Goal: Transaction & Acquisition: Purchase product/service

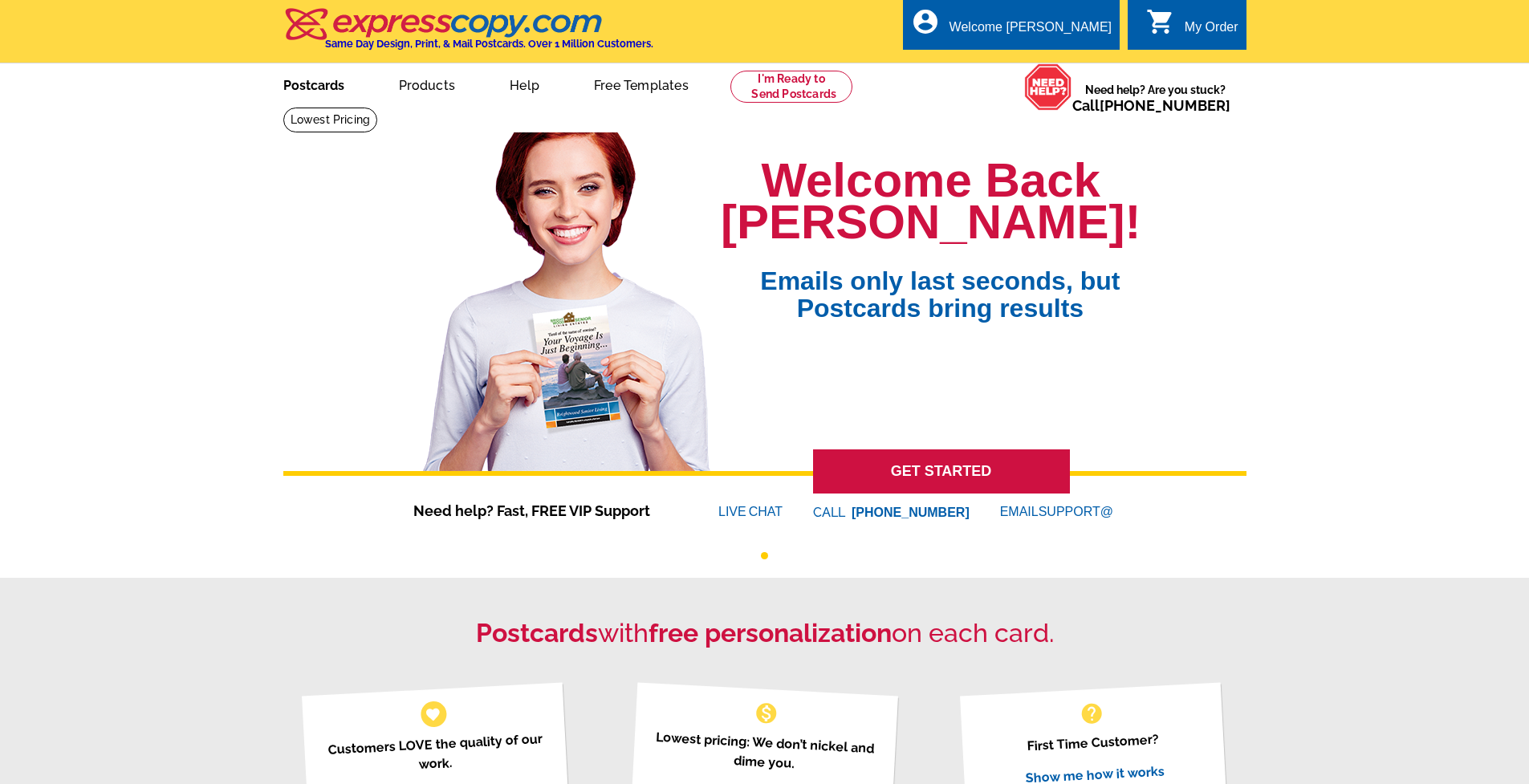
click at [344, 92] on link "Postcards" at bounding box center [314, 84] width 112 height 37
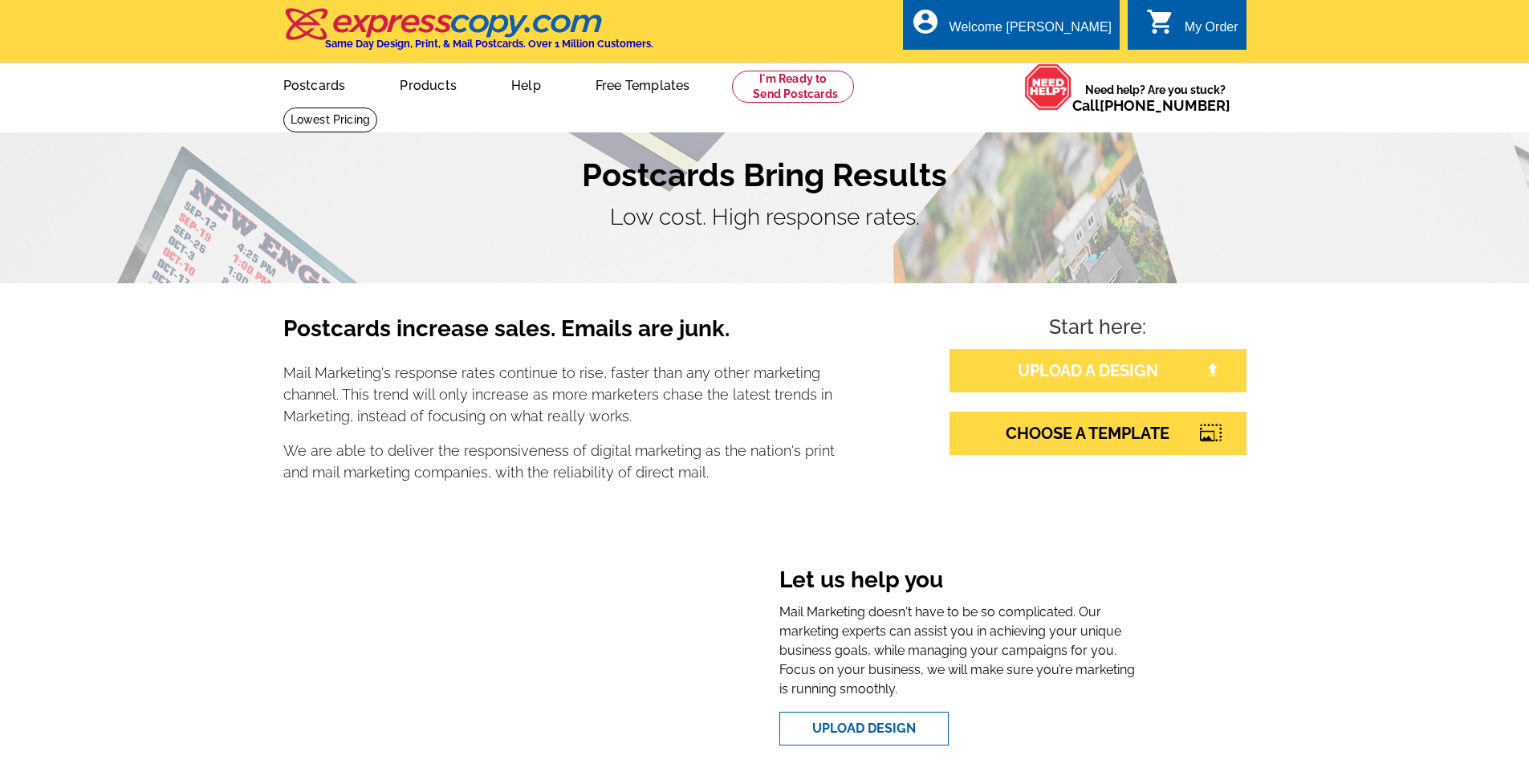
click at [1019, 368] on link "UPLOAD A DESIGN" at bounding box center [1098, 371] width 297 height 43
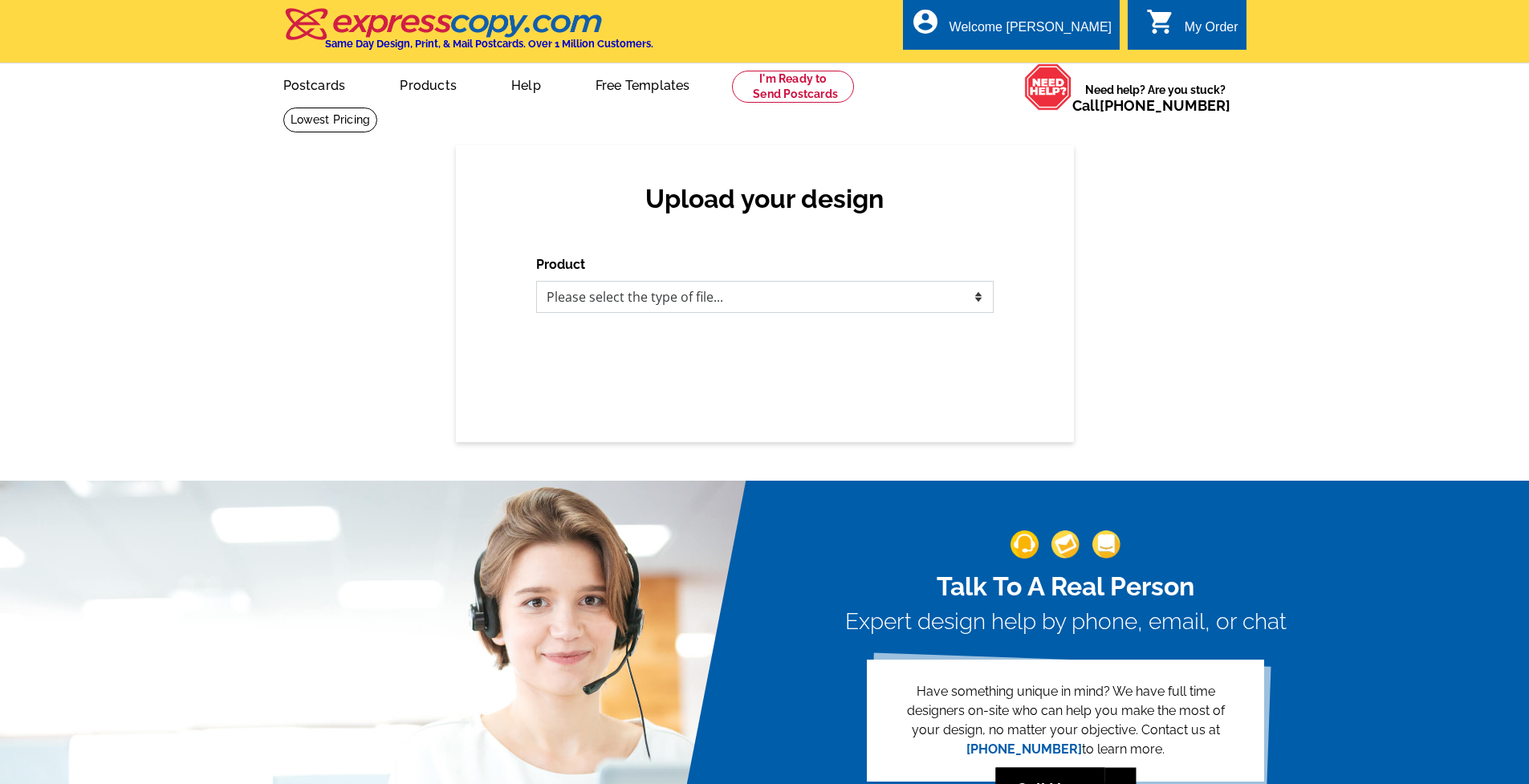
select select "1"
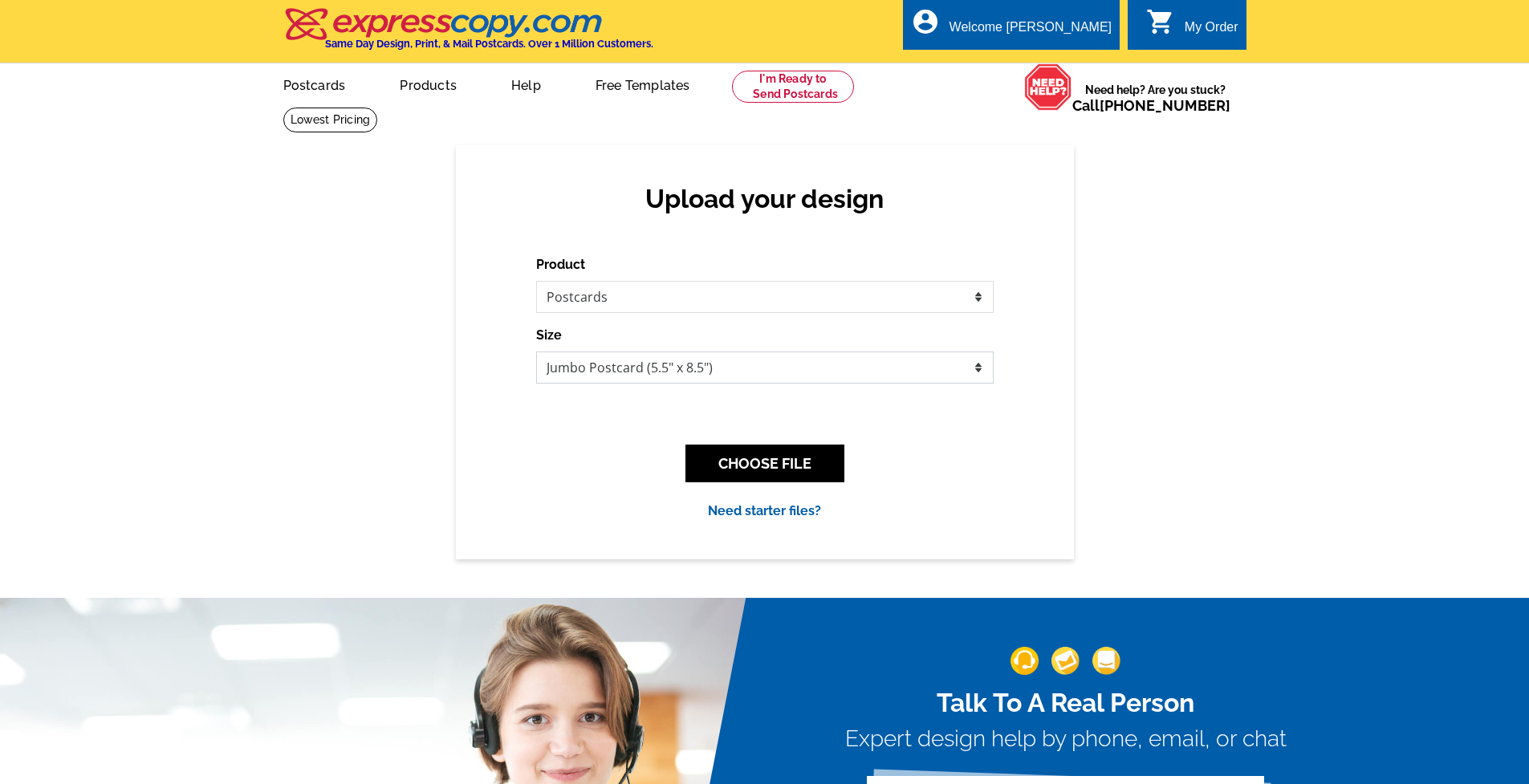
select select "1"
click at [780, 470] on button "CHOOSE FILE" at bounding box center [765, 463] width 159 height 37
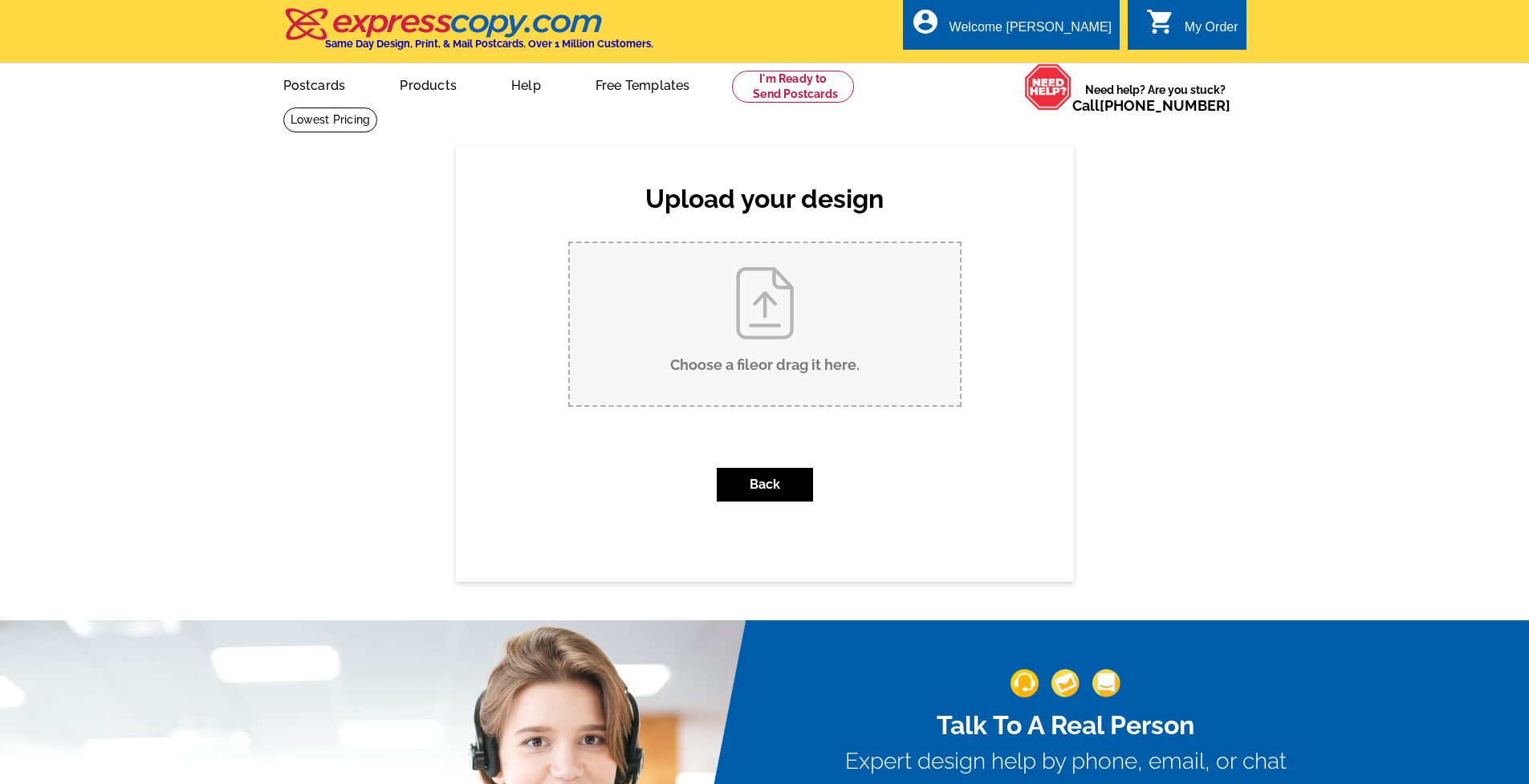
click at [796, 355] on input "Choose a file or drag it here ." at bounding box center [764, 324] width 391 height 162
type input "C:\fakepath\1.jpg"
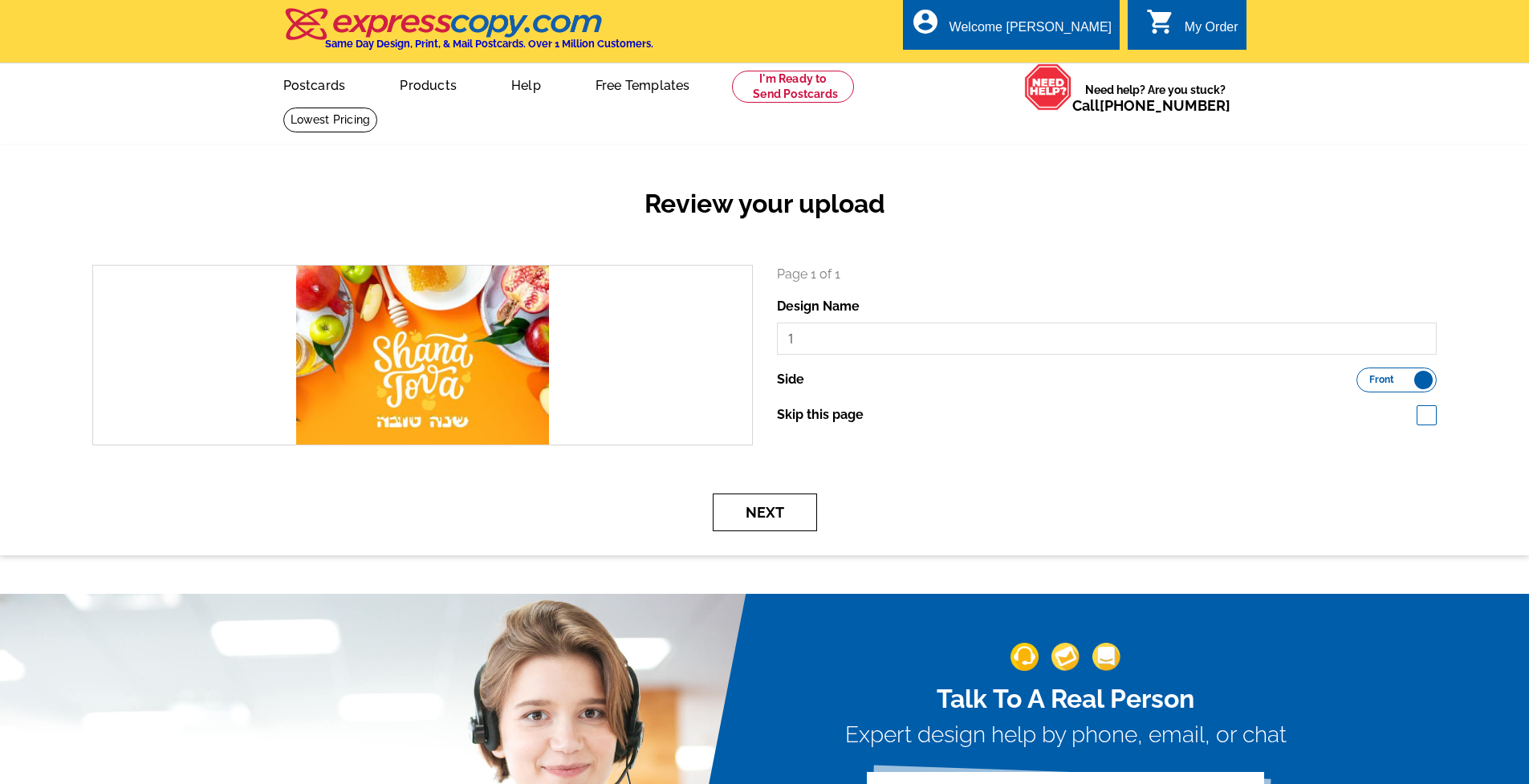
click at [771, 523] on button "Next" at bounding box center [764, 513] width 104 height 37
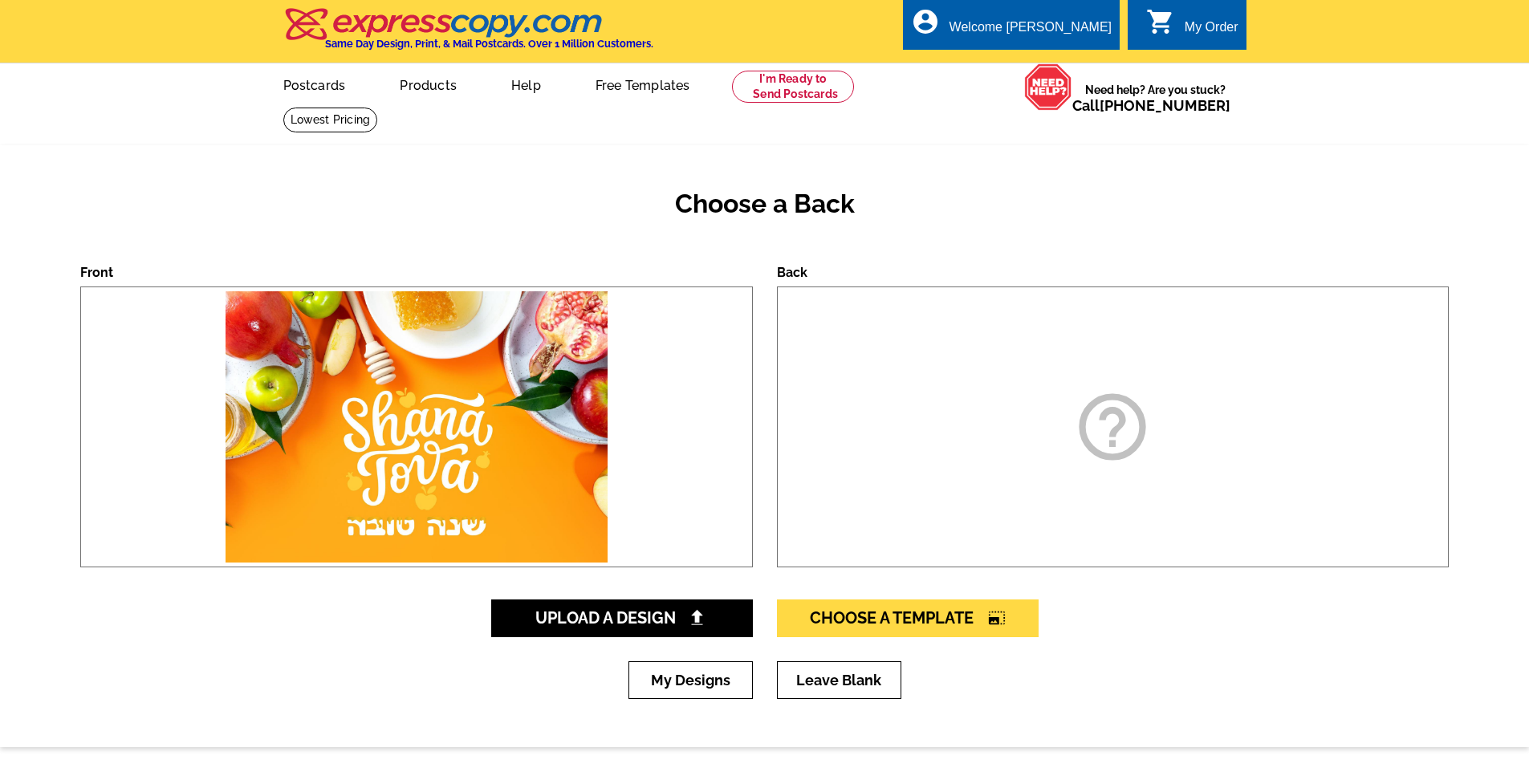
click at [1094, 382] on div "help_outline" at bounding box center [1114, 427] width 673 height 281
click at [897, 612] on span "Choose A Template photo_size_select_large" at bounding box center [907, 618] width 196 height 20
click at [577, 624] on span "Upload A Design" at bounding box center [621, 618] width 172 height 20
click at [579, 614] on span "Upload A Design" at bounding box center [621, 618] width 172 height 20
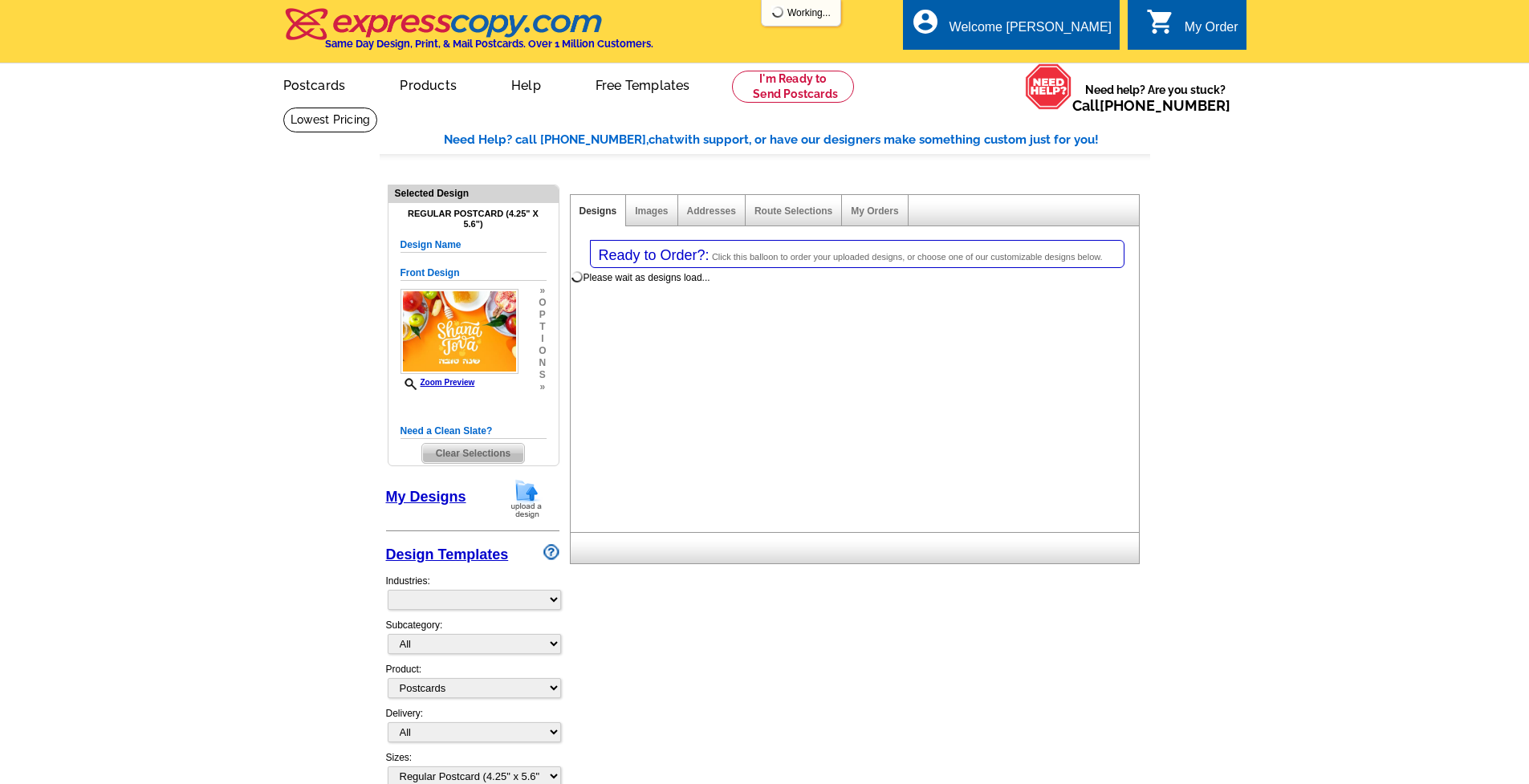
select select "1"
select select "back"
select select "785"
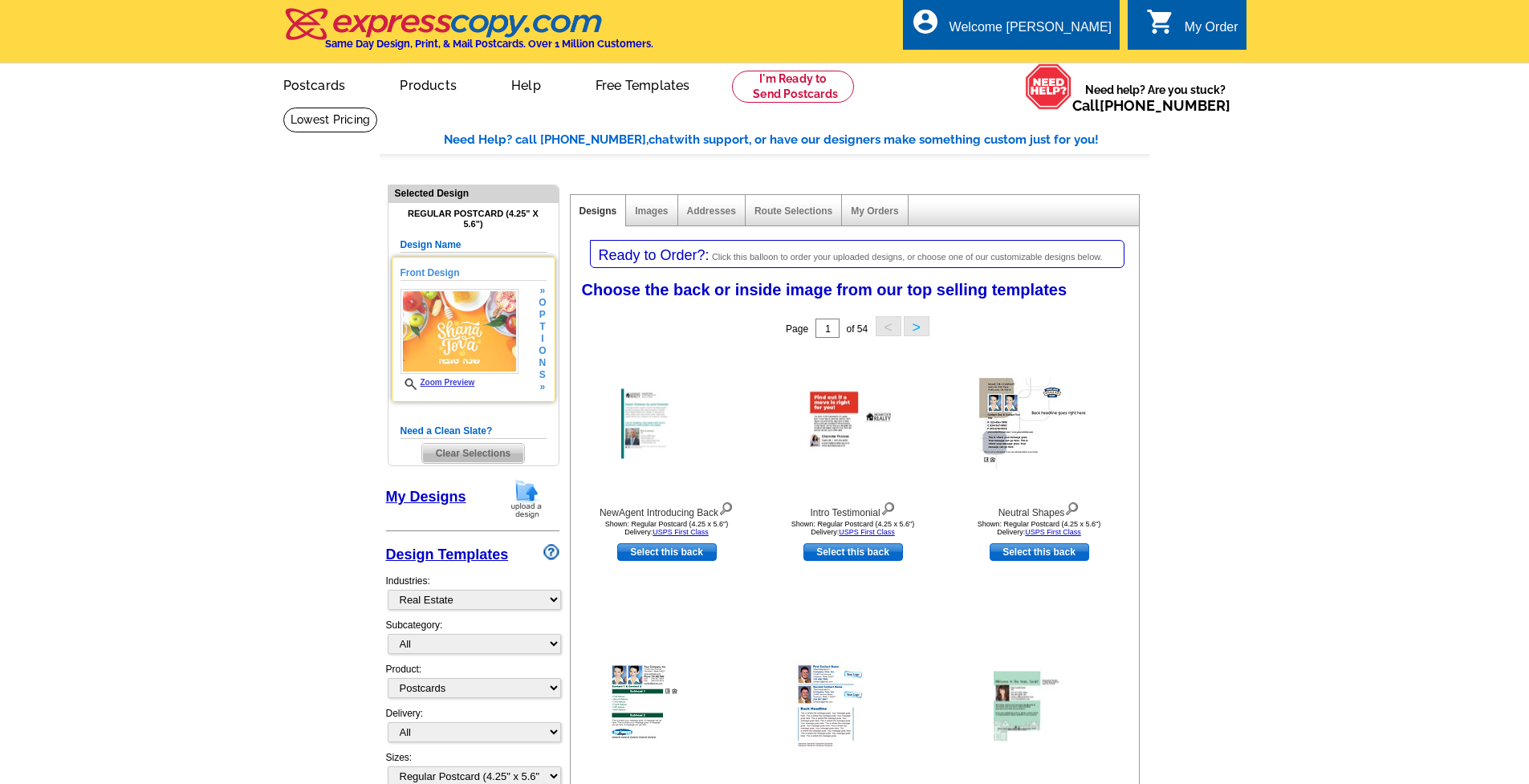
click at [468, 269] on h5 "Front Design" at bounding box center [473, 273] width 146 height 16
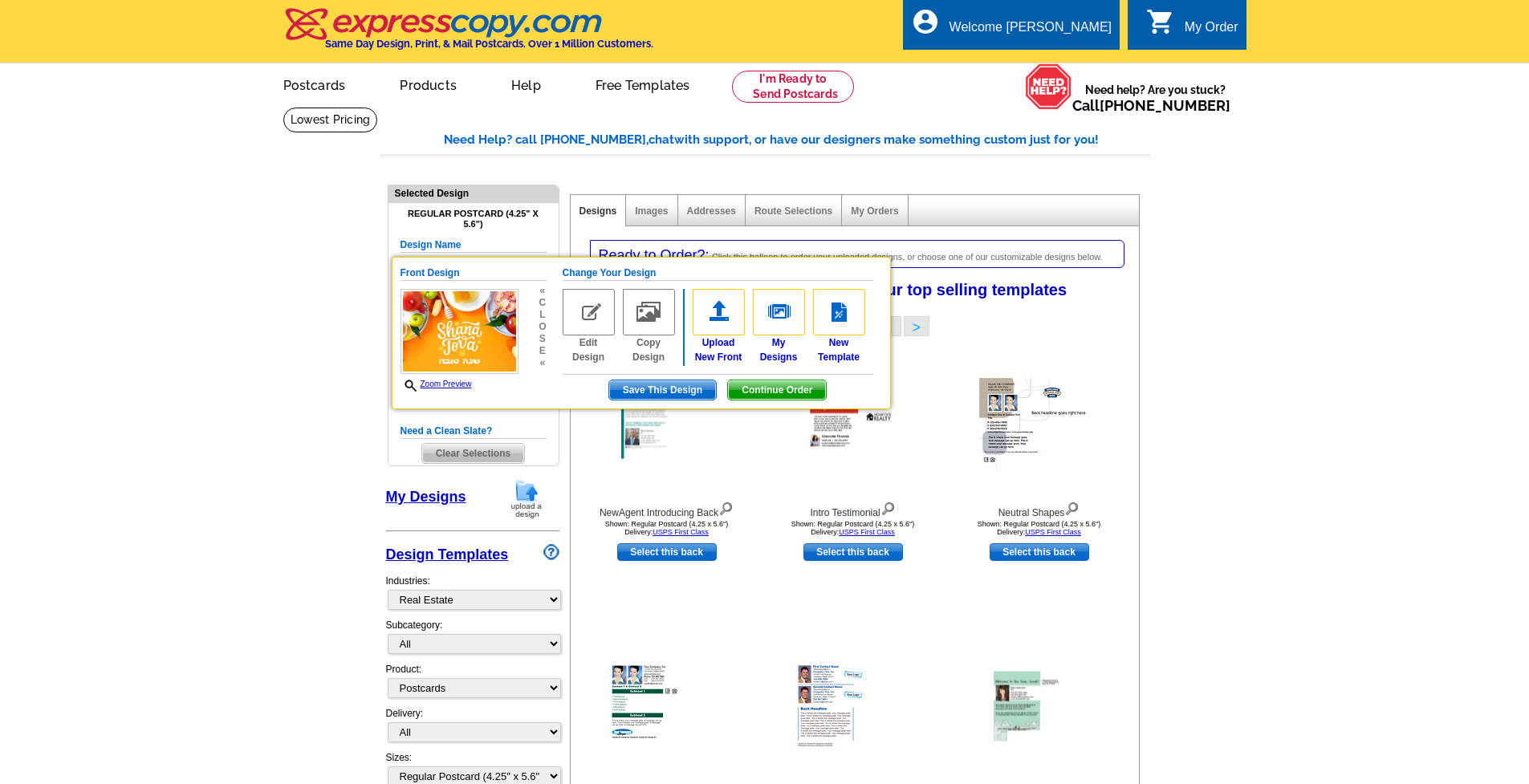
click at [519, 416] on div "Front Design Zoom Preview « c l o s e « Change Your Design Edit Design Copy Des…" at bounding box center [473, 340] width 146 height 167
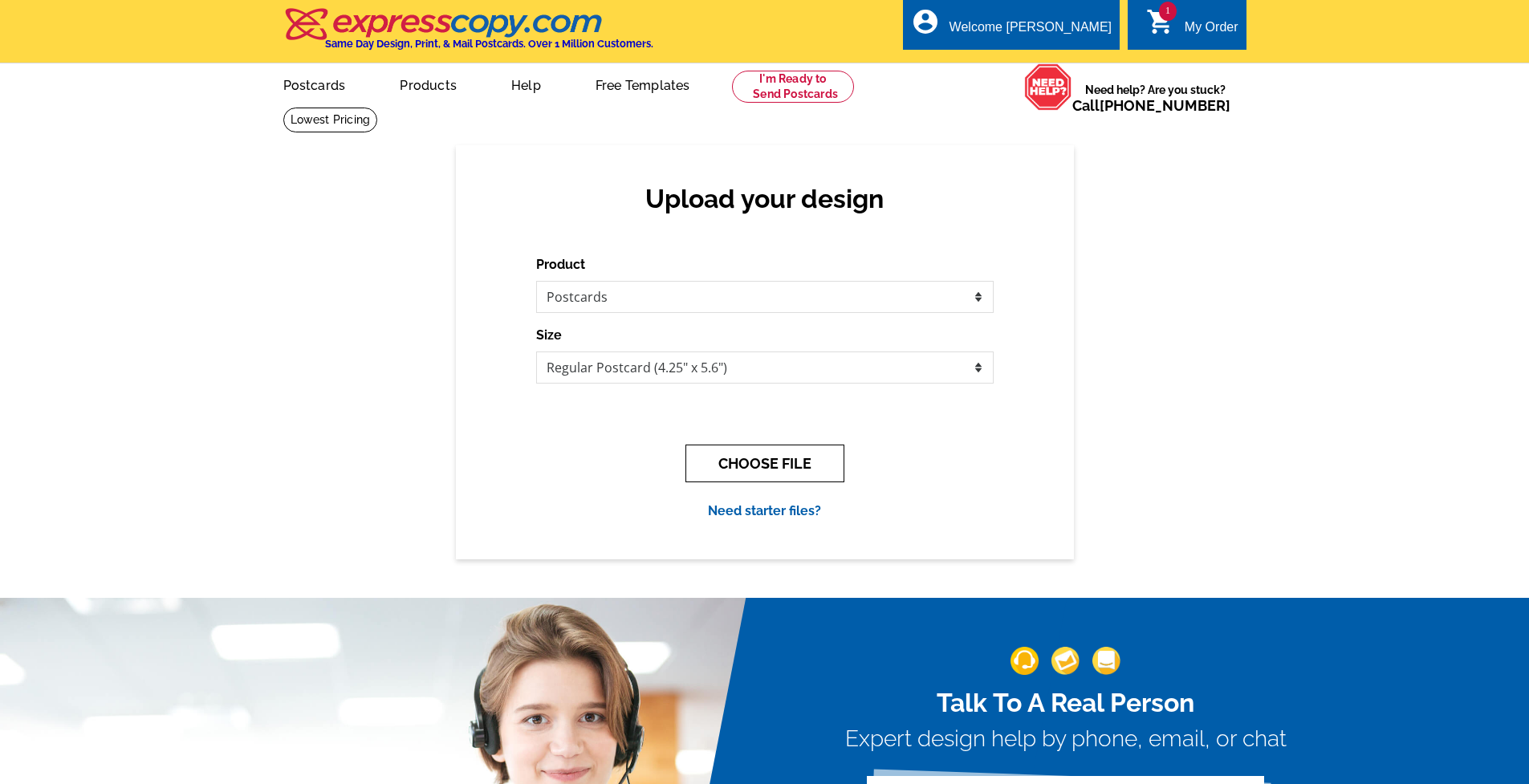
click at [796, 455] on button "CHOOSE FILE" at bounding box center [765, 463] width 159 height 37
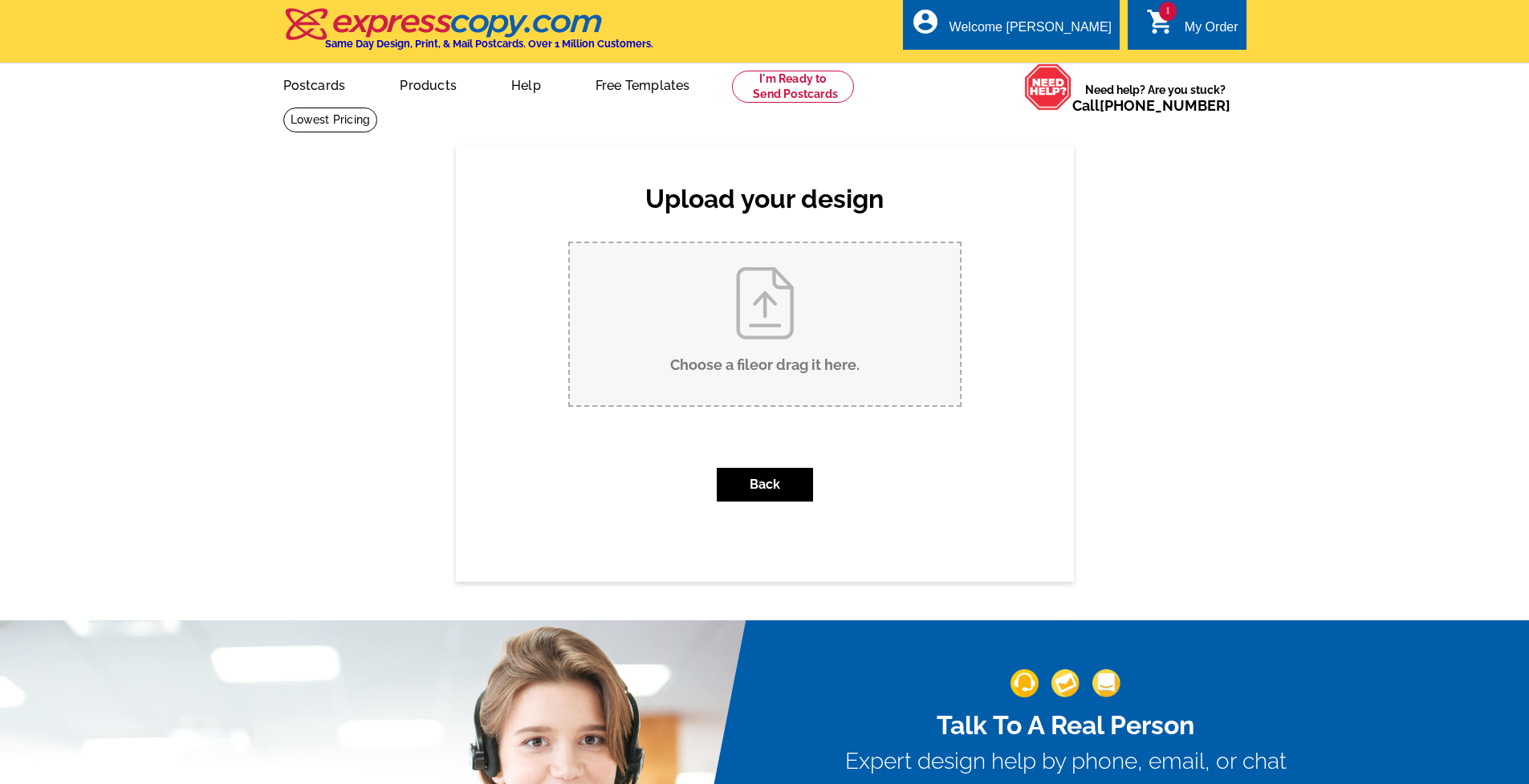
click at [808, 368] on input "Choose a file or drag it here ." at bounding box center [764, 324] width 391 height 162
type input "C:\fakepath\2.jpg"
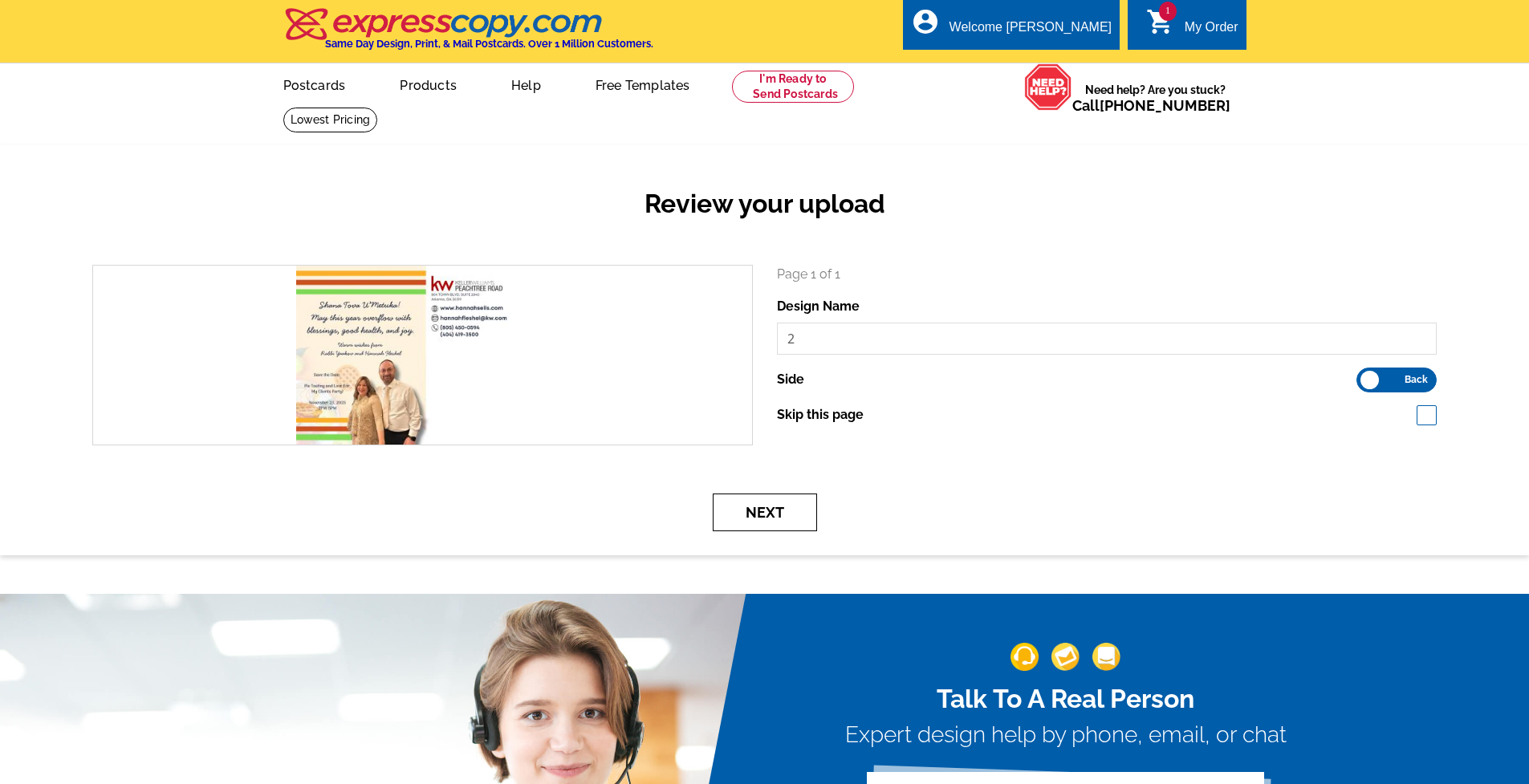
click at [763, 508] on button "Next" at bounding box center [764, 513] width 104 height 37
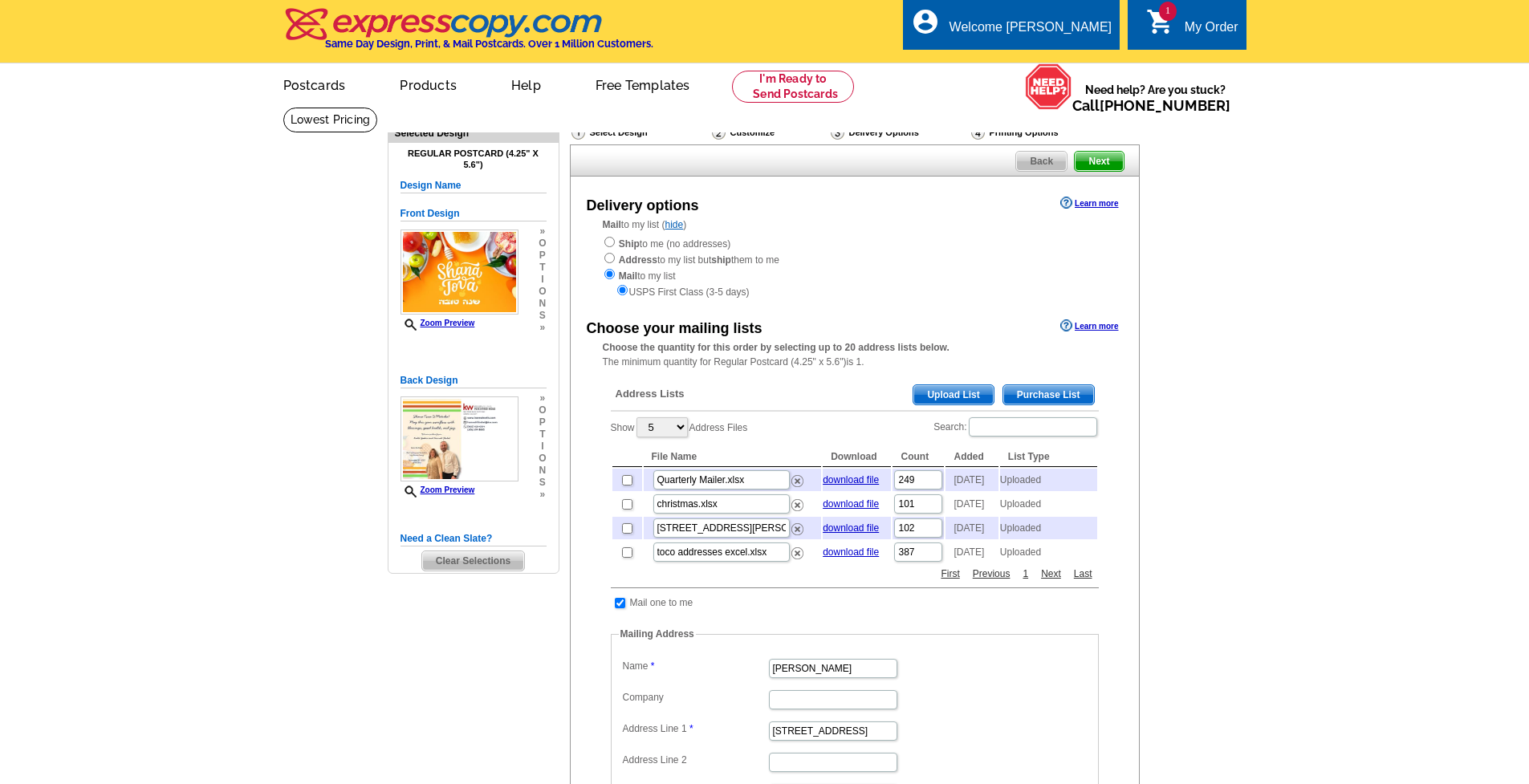
click at [934, 385] on link "Upload List" at bounding box center [953, 394] width 81 height 21
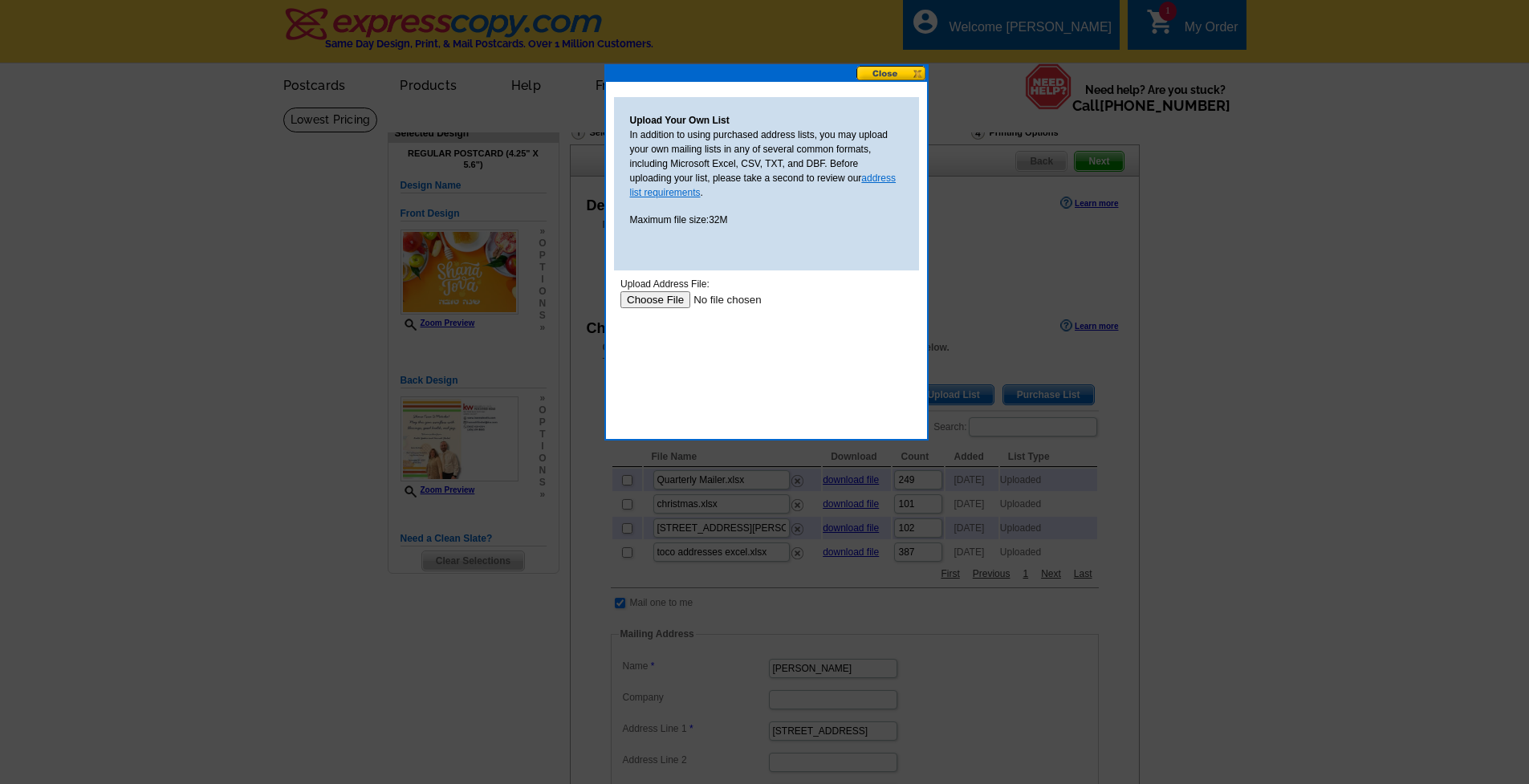
click at [871, 180] on link "address list requirements" at bounding box center [763, 185] width 267 height 26
click at [875, 75] on button at bounding box center [892, 74] width 71 height 16
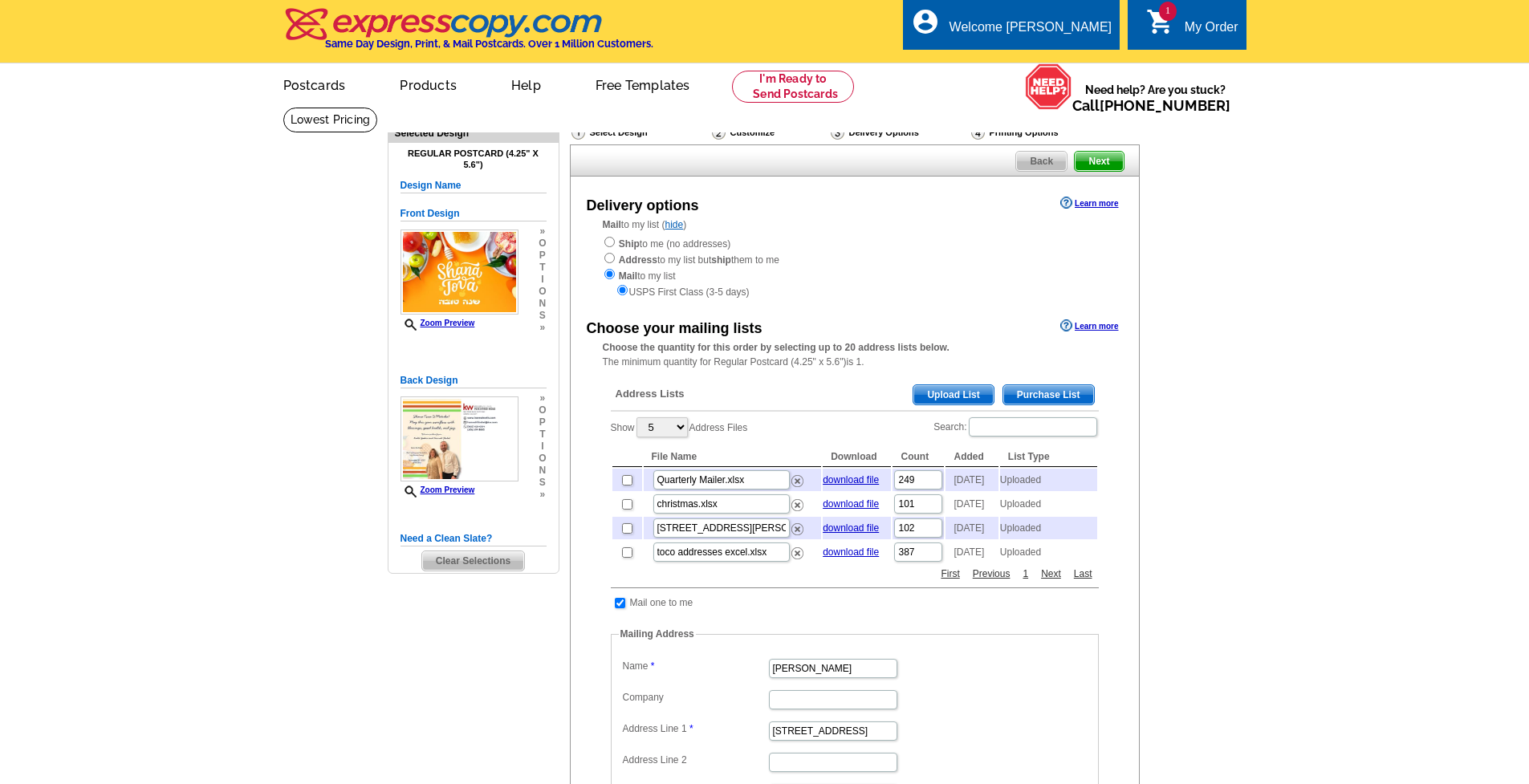
click at [839, 418] on div "Show 5 10 25 50 100 Address Files Search: File Name Download Count Added List T…" at bounding box center [855, 491] width 488 height 150
click at [1096, 320] on link "Learn more" at bounding box center [1089, 326] width 58 height 13
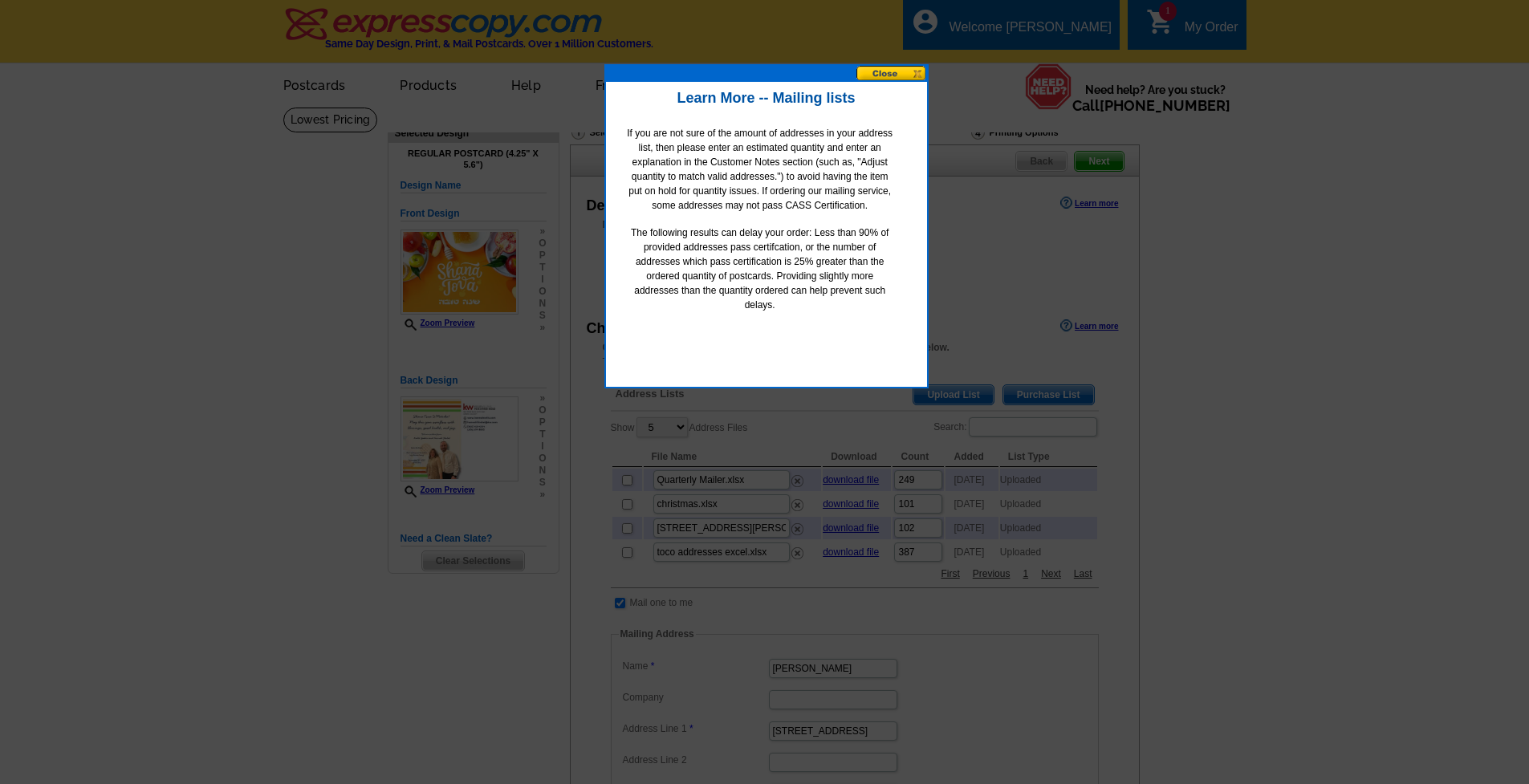
click at [874, 66] on button at bounding box center [892, 74] width 71 height 16
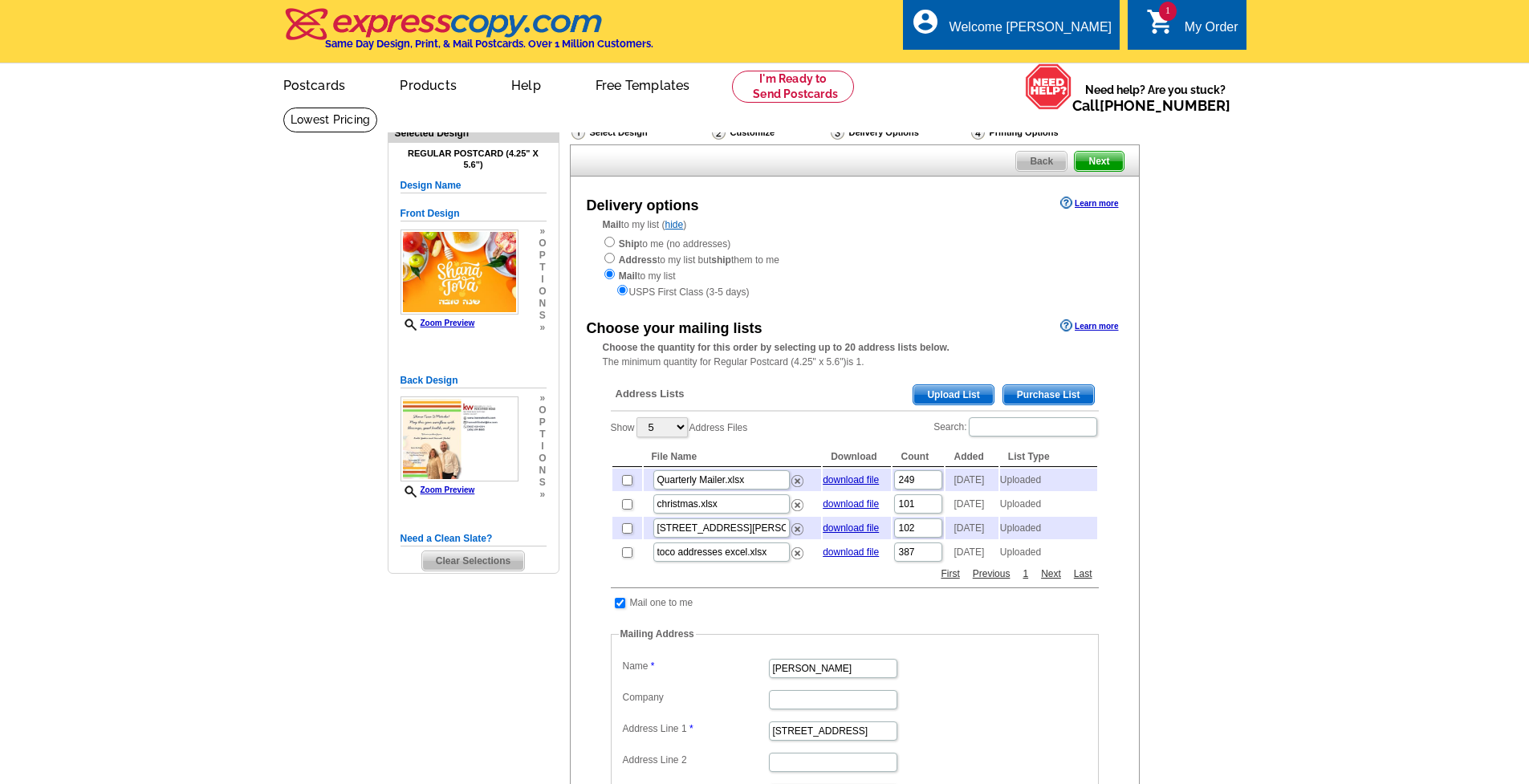
click at [989, 392] on span "Upload List" at bounding box center [952, 395] width 80 height 20
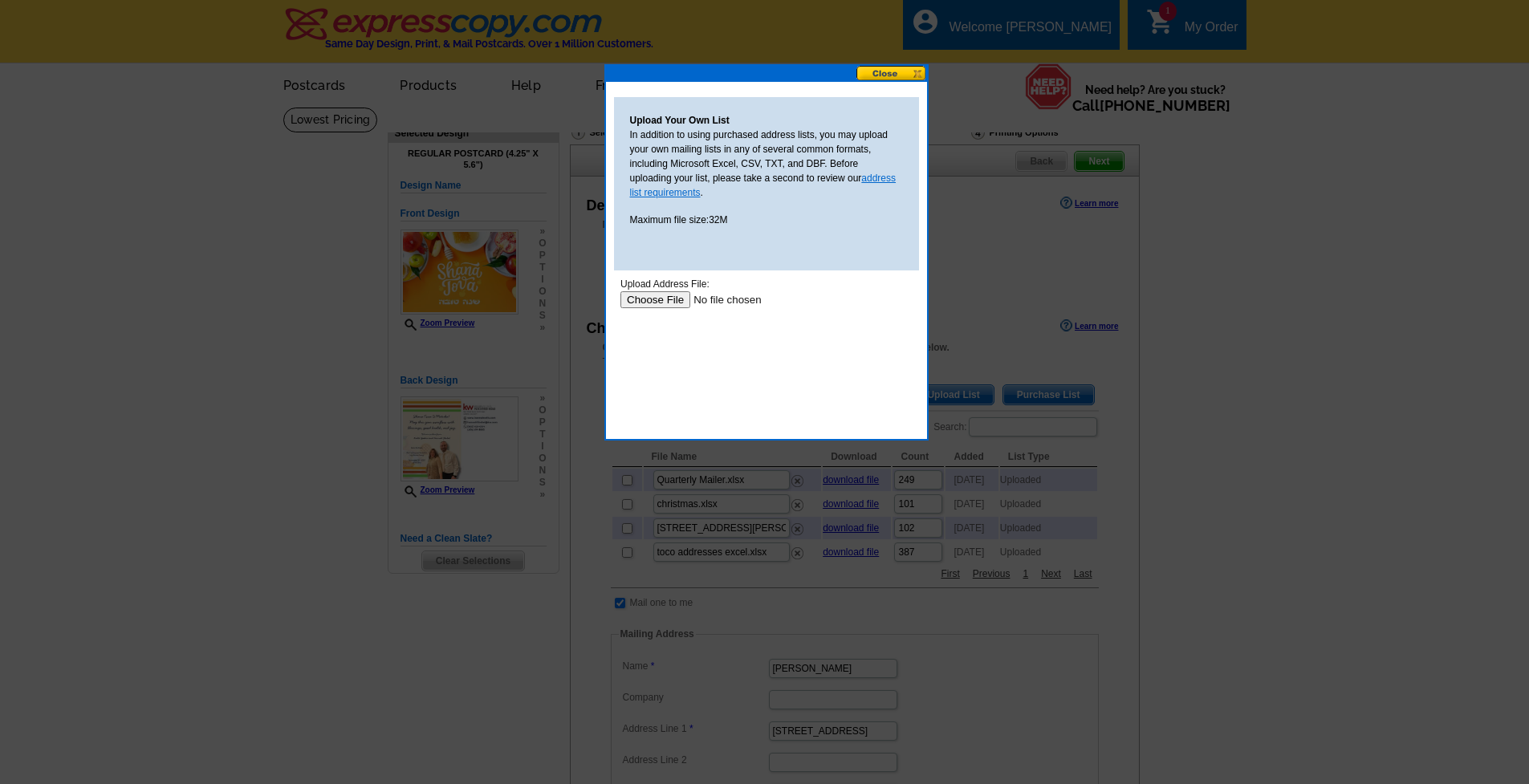
click at [872, 181] on link "address list requirements" at bounding box center [763, 185] width 267 height 26
click at [670, 298] on input "file" at bounding box center [721, 299] width 203 height 17
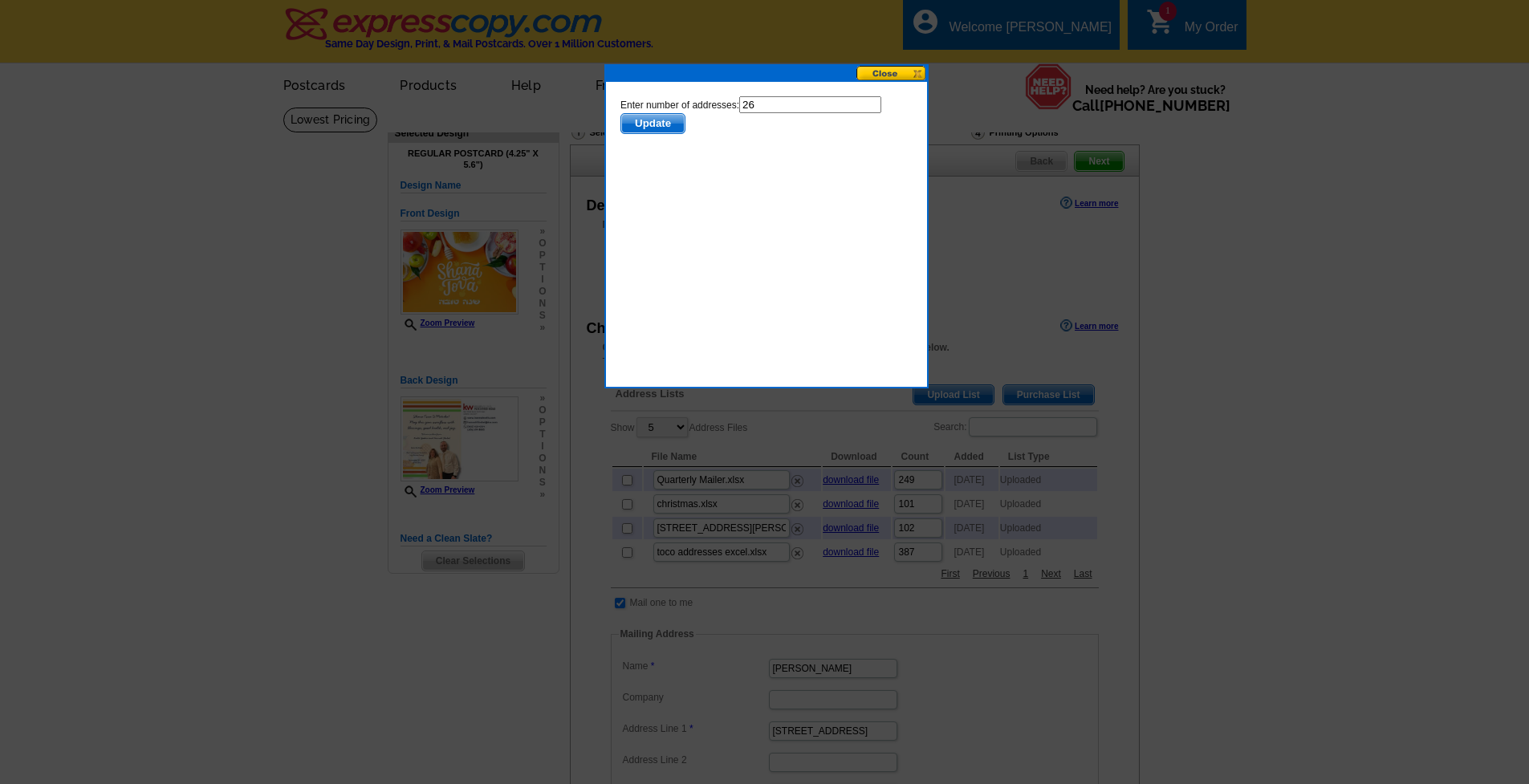
click at [668, 126] on span "Update" at bounding box center [652, 124] width 63 height 20
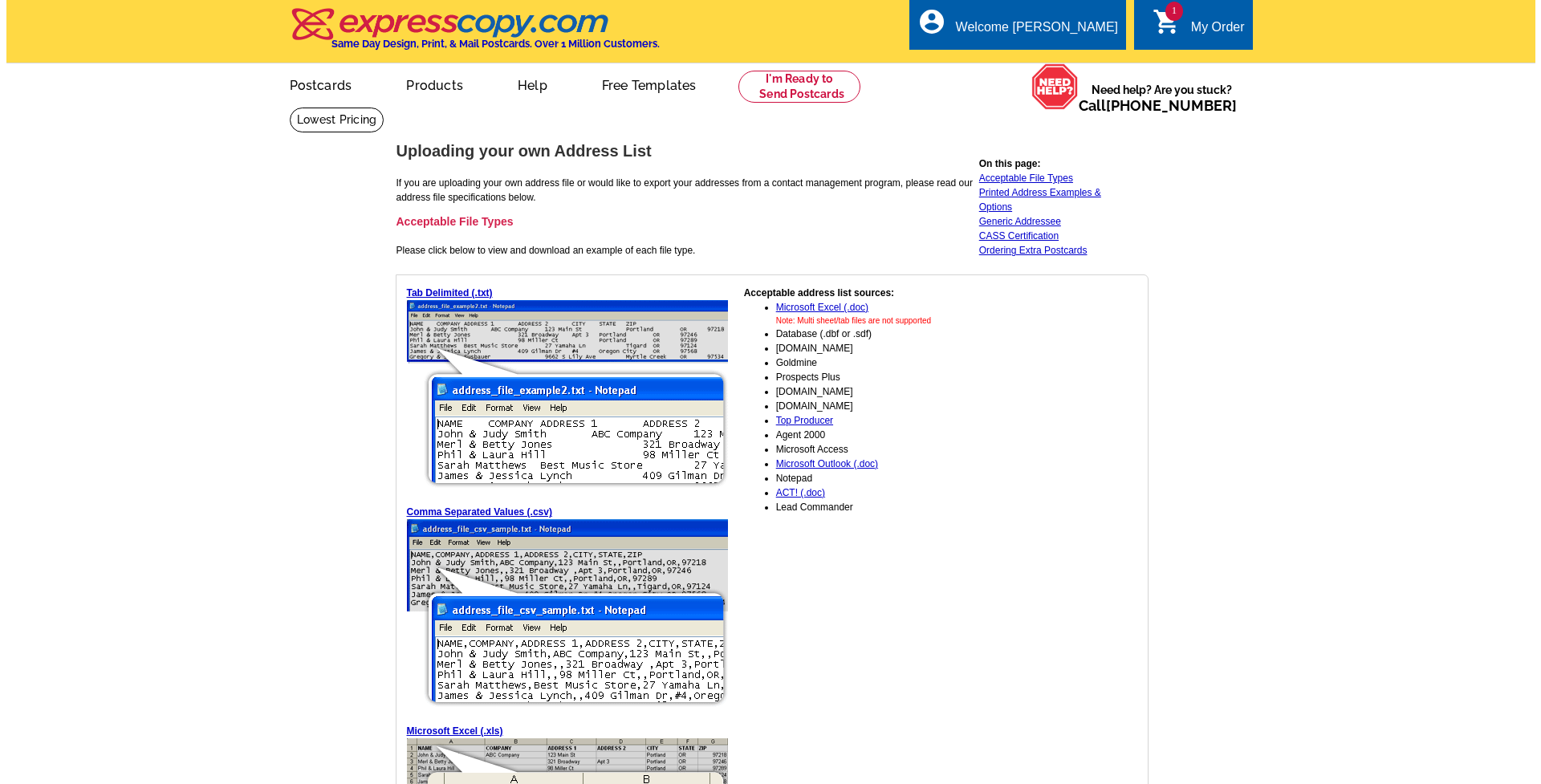
scroll to position [21, 0]
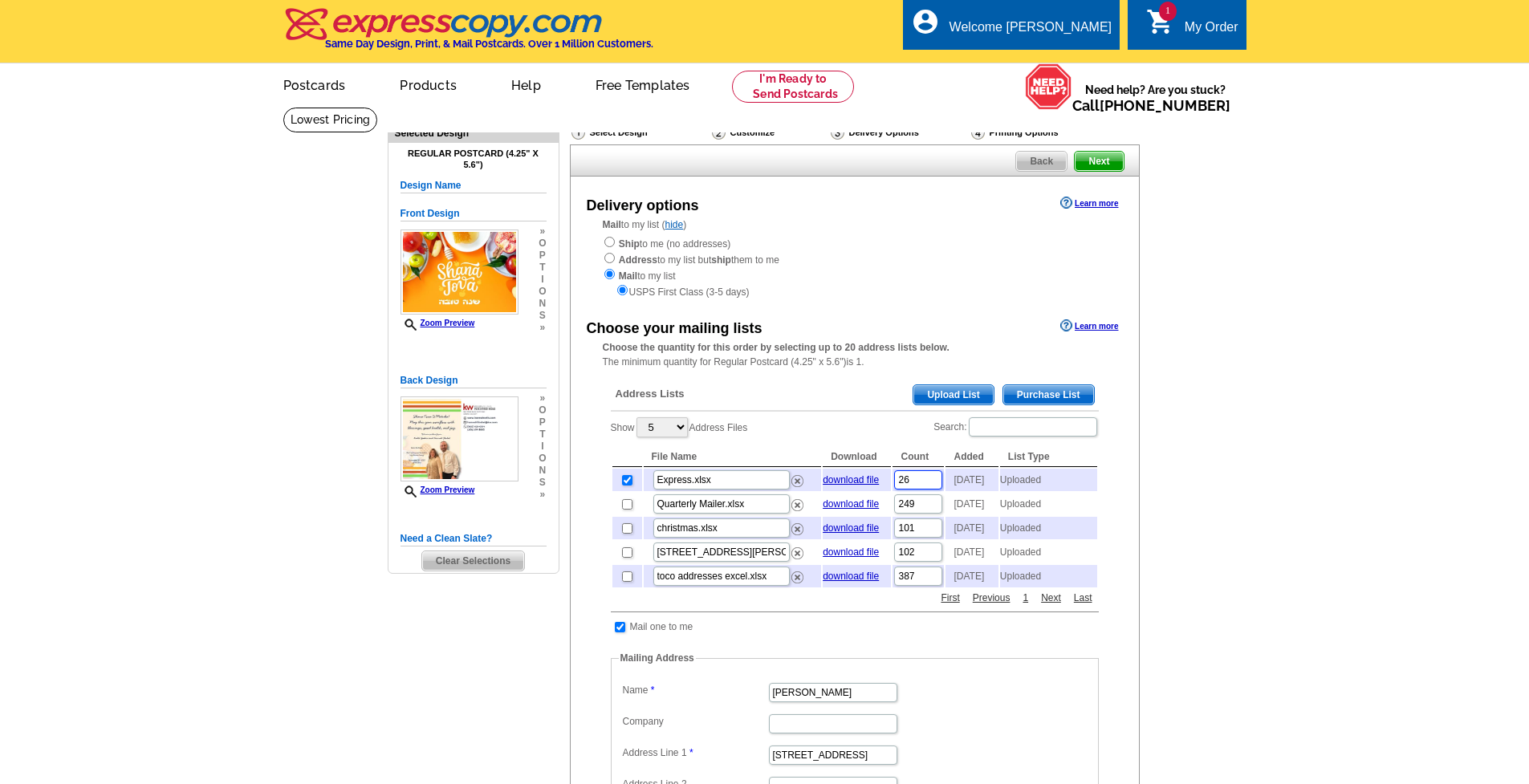
click at [912, 477] on input "26" at bounding box center [918, 480] width 48 height 20
type input "25"
click at [1102, 455] on div "Address Lists Purchase List Upload List Show 5 10 25 50 100 Address Files Searc…" at bounding box center [855, 679] width 504 height 612
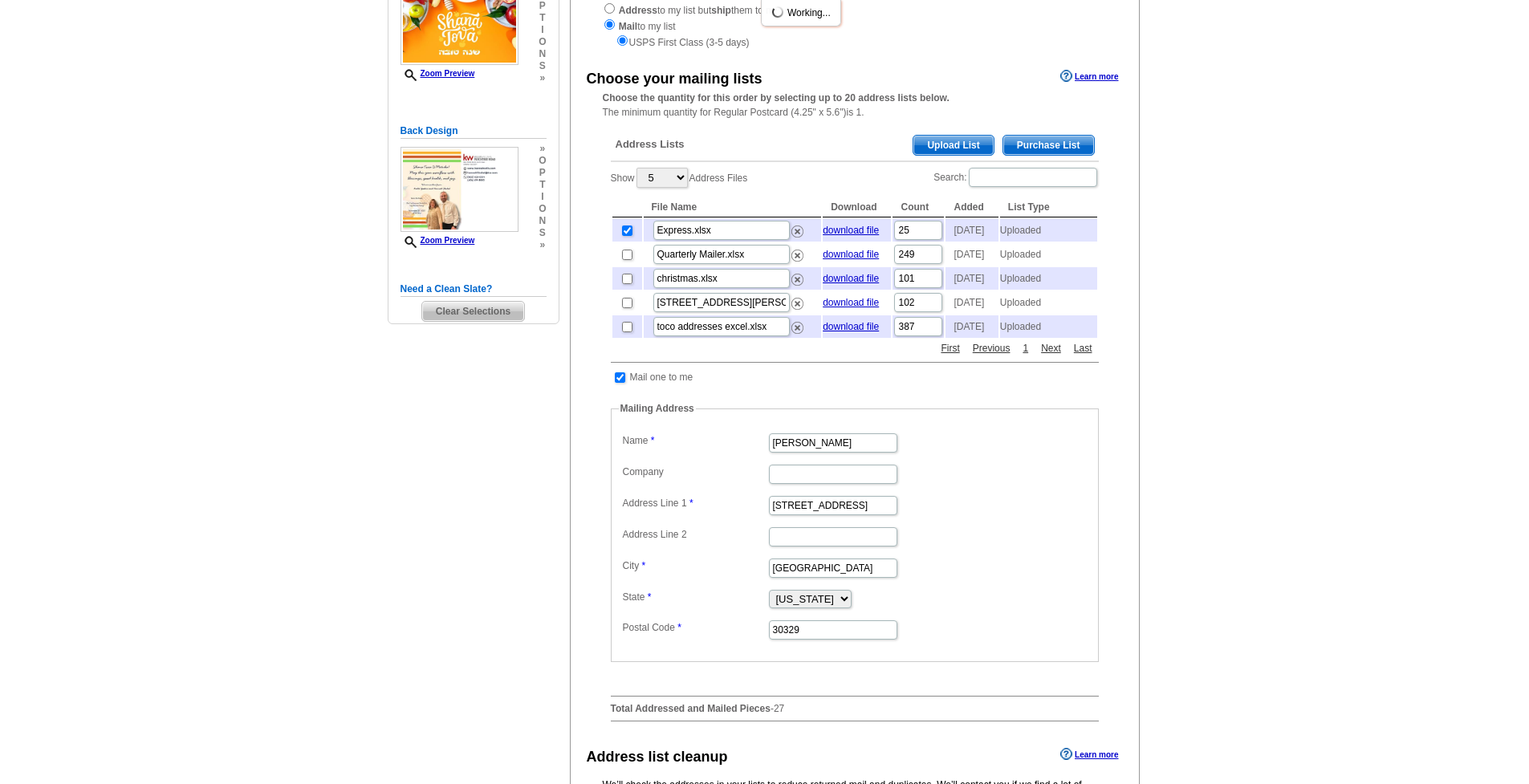
scroll to position [757, 0]
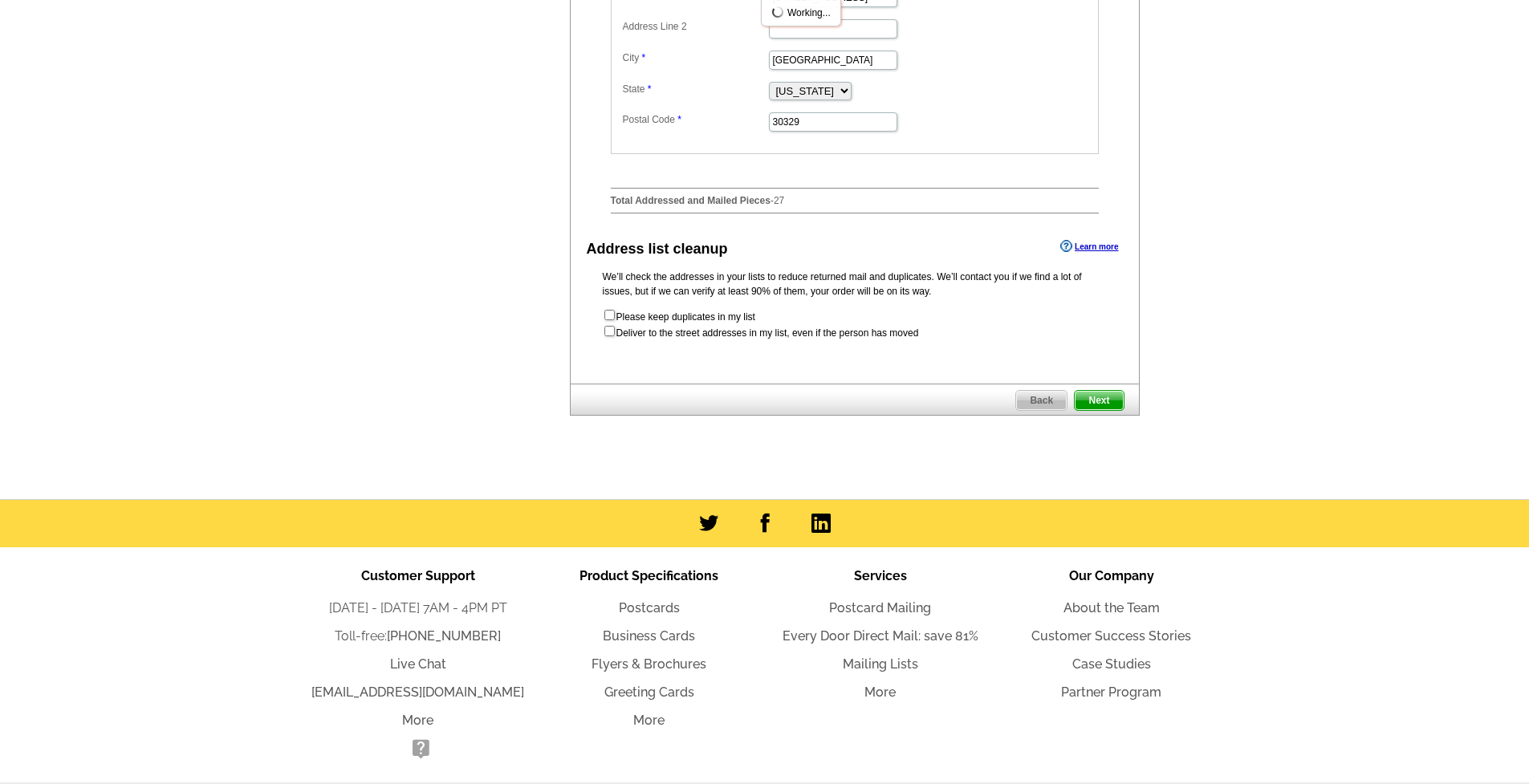
click at [1101, 410] on span "Next" at bounding box center [1098, 400] width 48 height 20
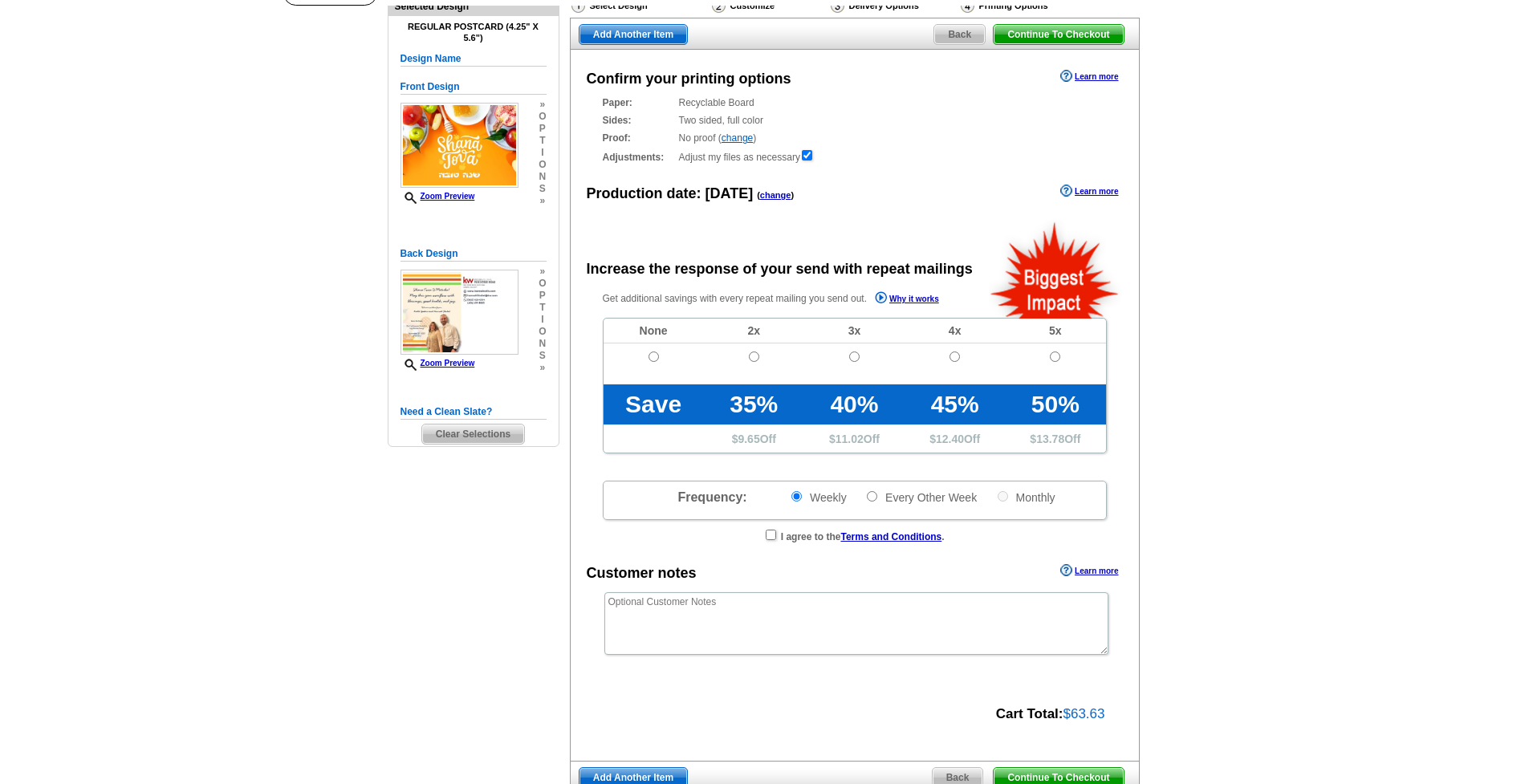
radio input "false"
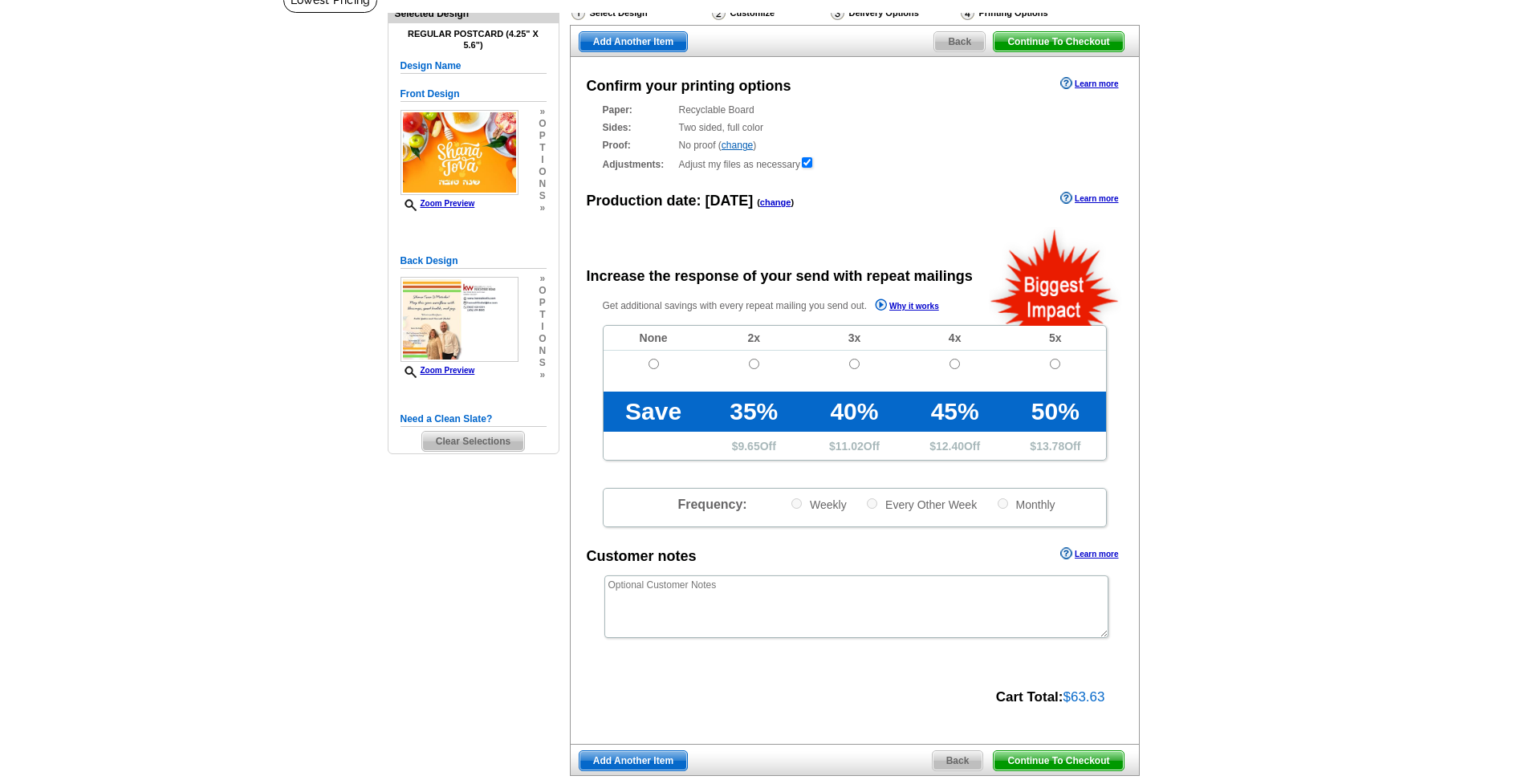
scroll to position [413, 0]
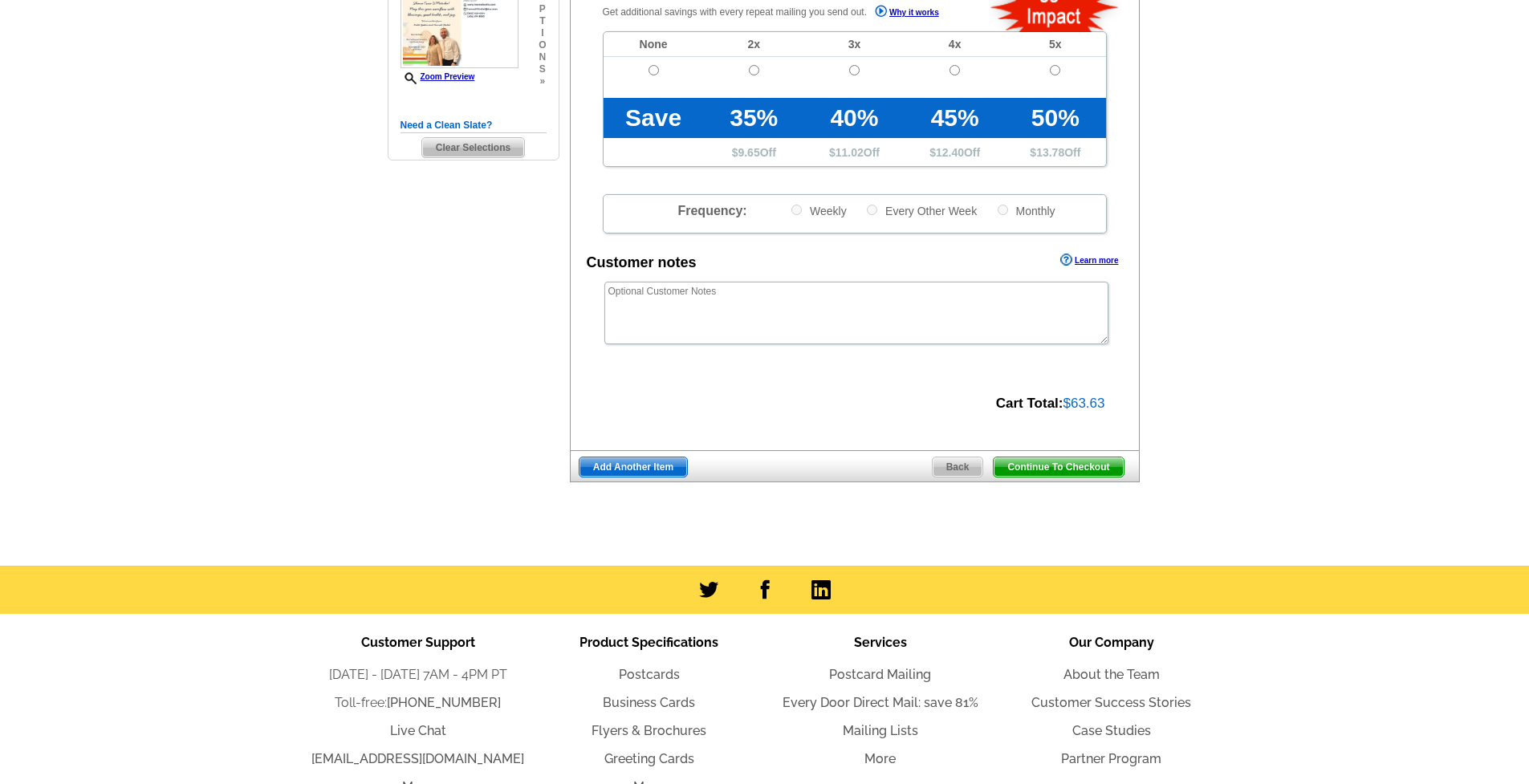
click at [1081, 460] on span "Continue To Checkout" at bounding box center [1058, 467] width 129 height 20
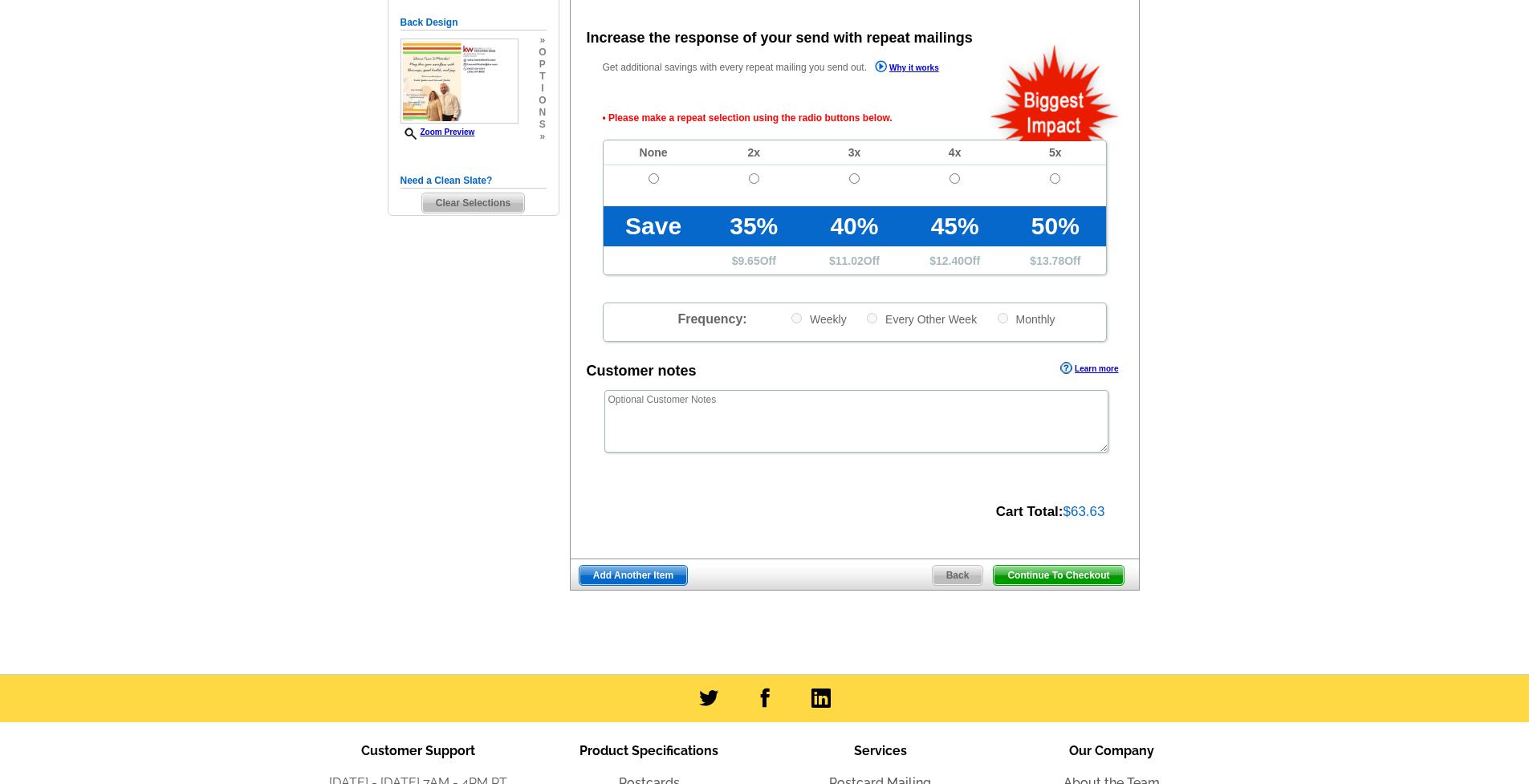
scroll to position [356, 0]
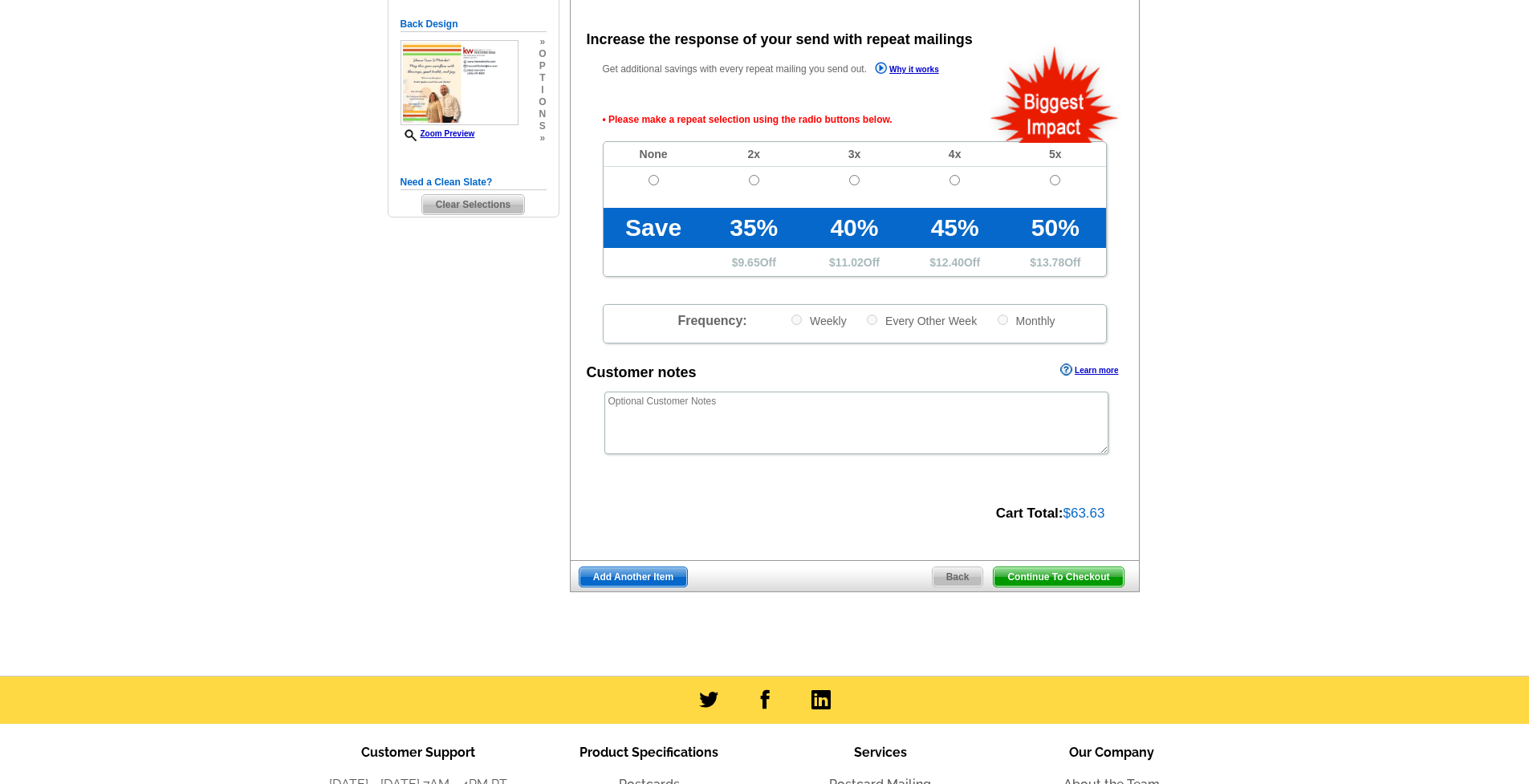
click at [654, 180] on input "radio" at bounding box center [653, 180] width 11 height 11
radio input "true"
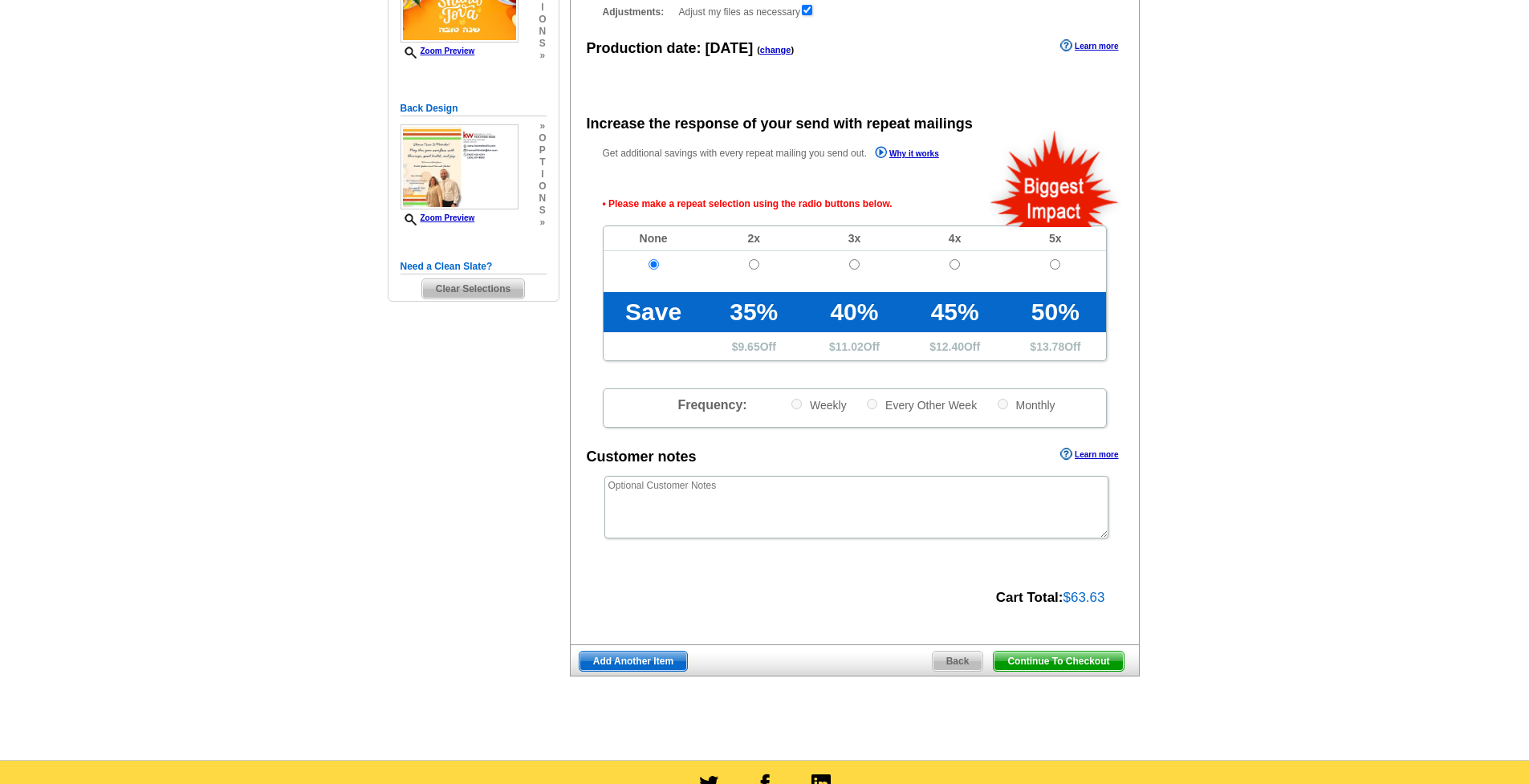
click at [1113, 660] on span "Continue To Checkout" at bounding box center [1058, 661] width 129 height 20
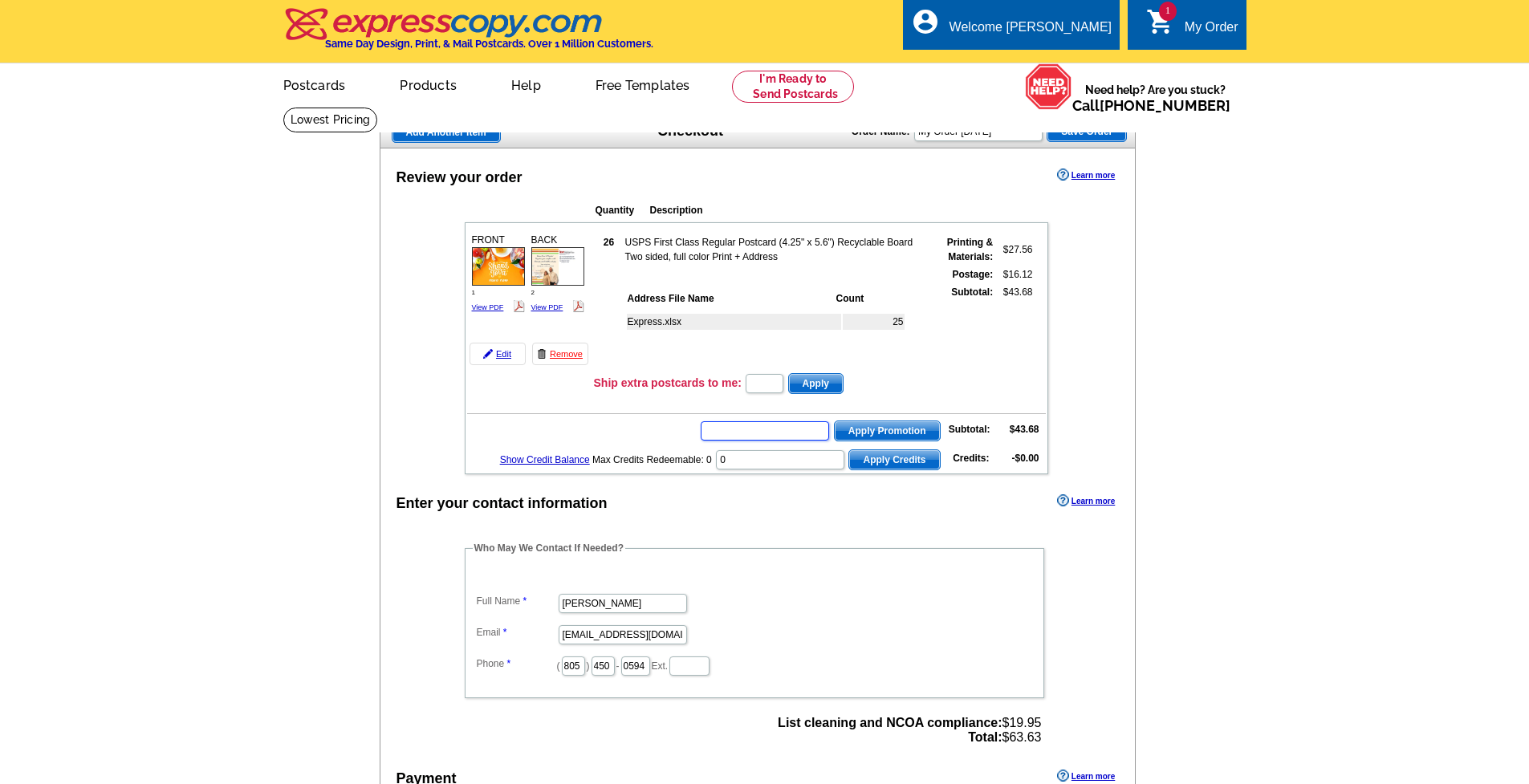
click at [794, 434] on input "text" at bounding box center [764, 431] width 129 height 20
click at [793, 434] on input "text" at bounding box center [764, 431] width 129 height 20
click at [778, 428] on input "text" at bounding box center [764, 431] width 129 height 20
paste input "SMS2510m"
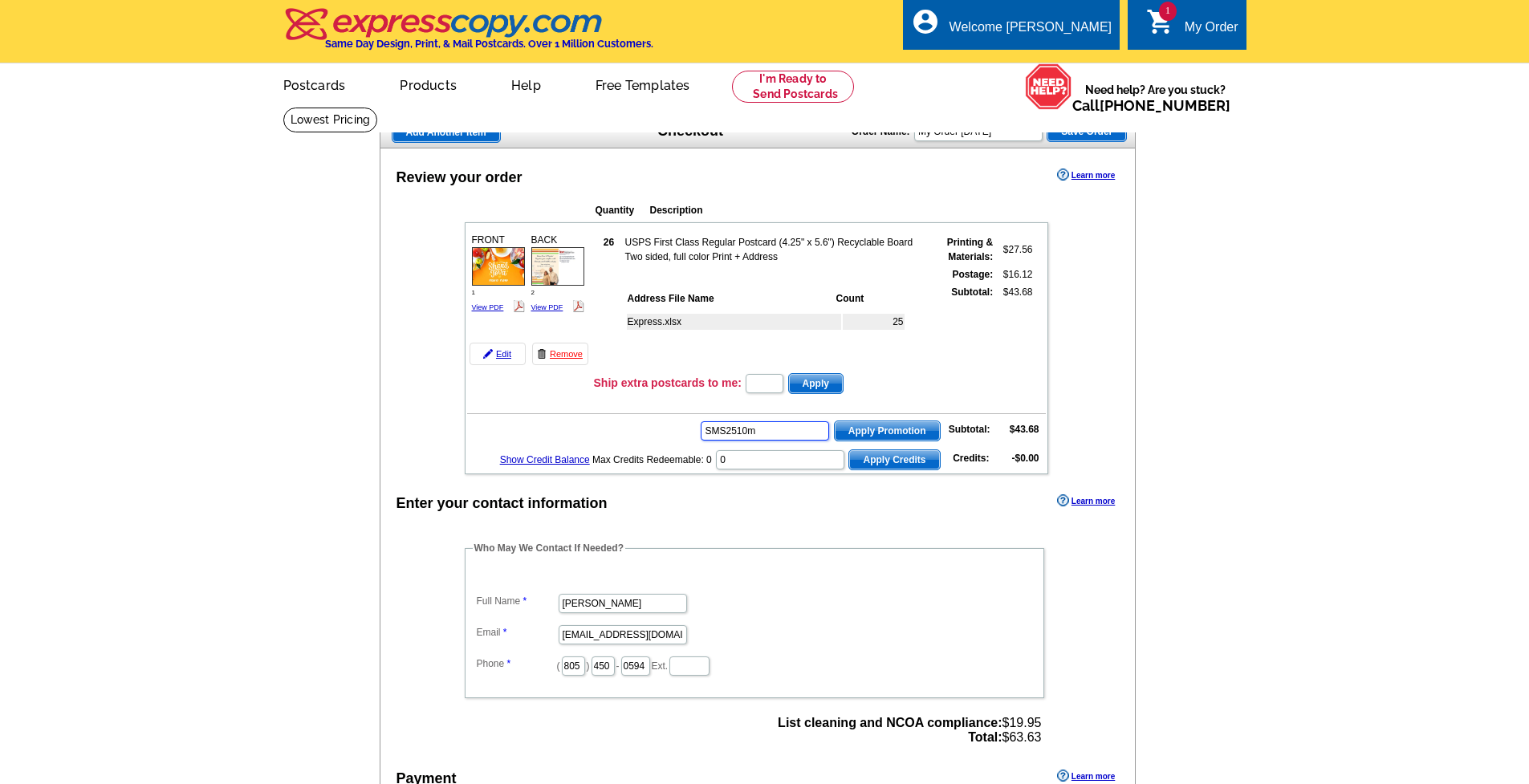
type input "SMS2510m"
click at [926, 425] on span "Apply Promotion" at bounding box center [887, 431] width 105 height 20
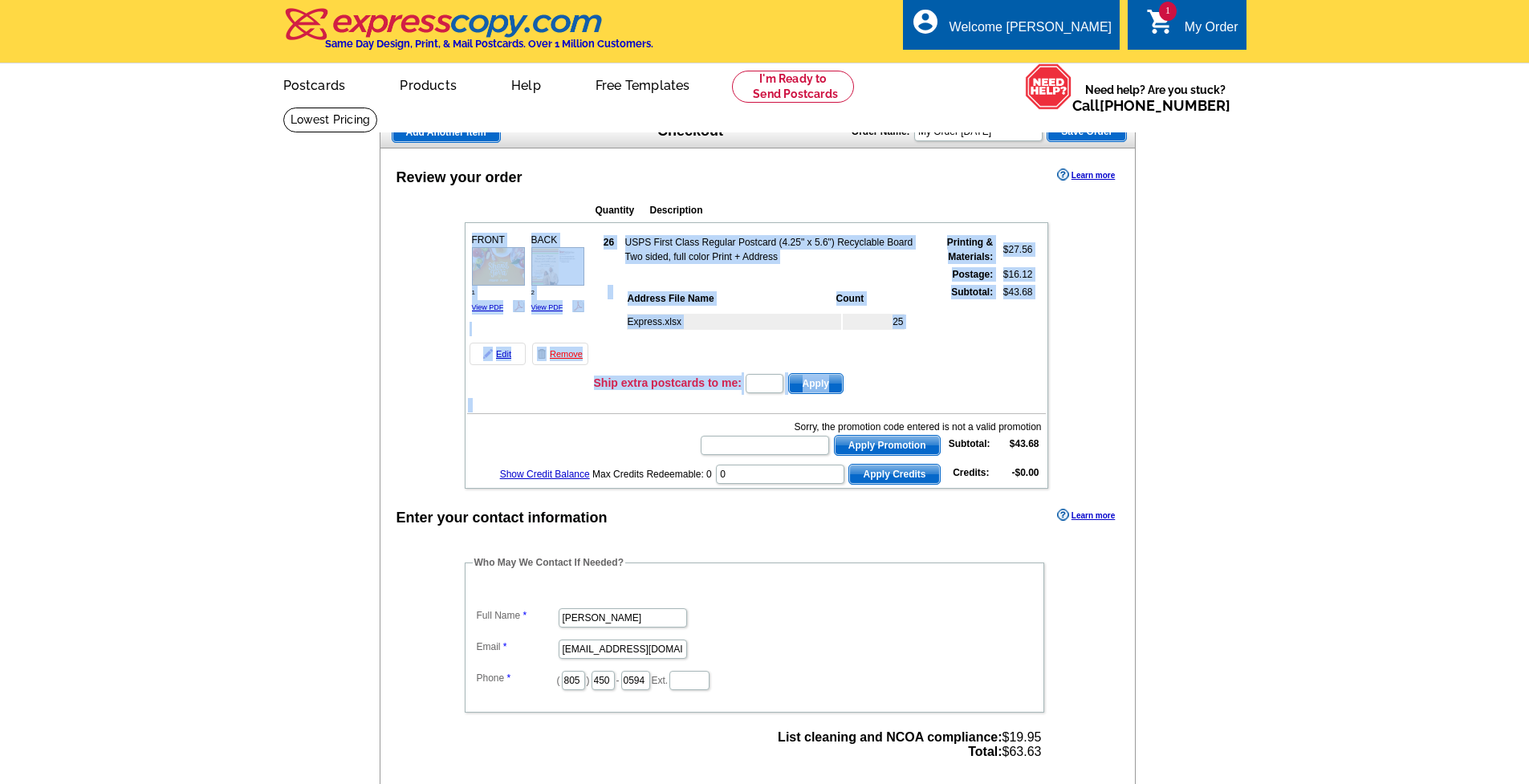
drag, startPoint x: 792, startPoint y: 427, endPoint x: 1050, endPoint y: 417, distance: 258.2
click at [1050, 417] on div "Quantity Description FRONT 26 $27.56" at bounding box center [756, 340] width 646 height 294
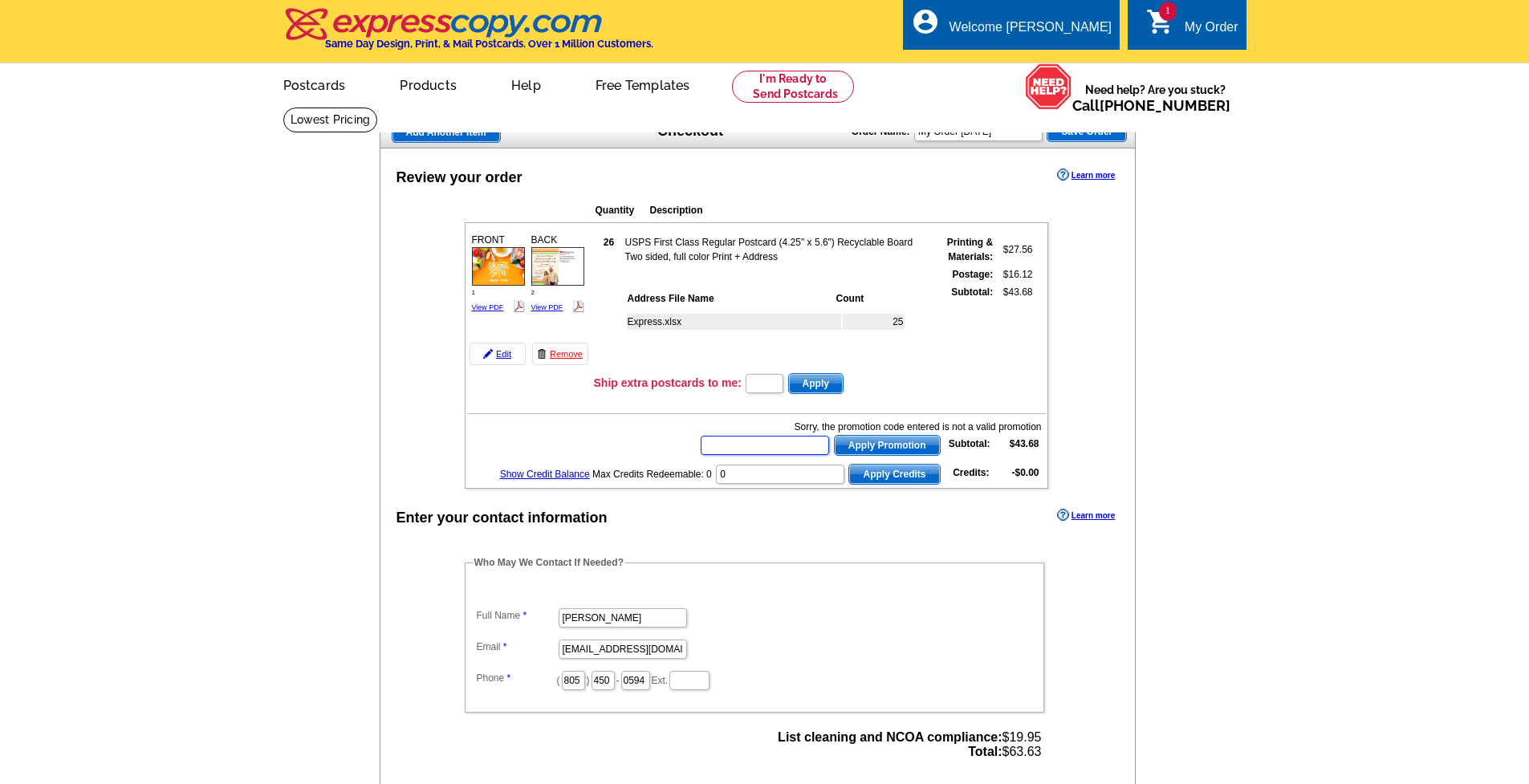
click at [766, 448] on input "text" at bounding box center [764, 446] width 129 height 20
paste input "SMS2510m"
type input "SMS2510m."
click at [839, 440] on span "Apply Promotion" at bounding box center [887, 446] width 105 height 20
click at [813, 451] on input "text" at bounding box center [764, 446] width 129 height 20
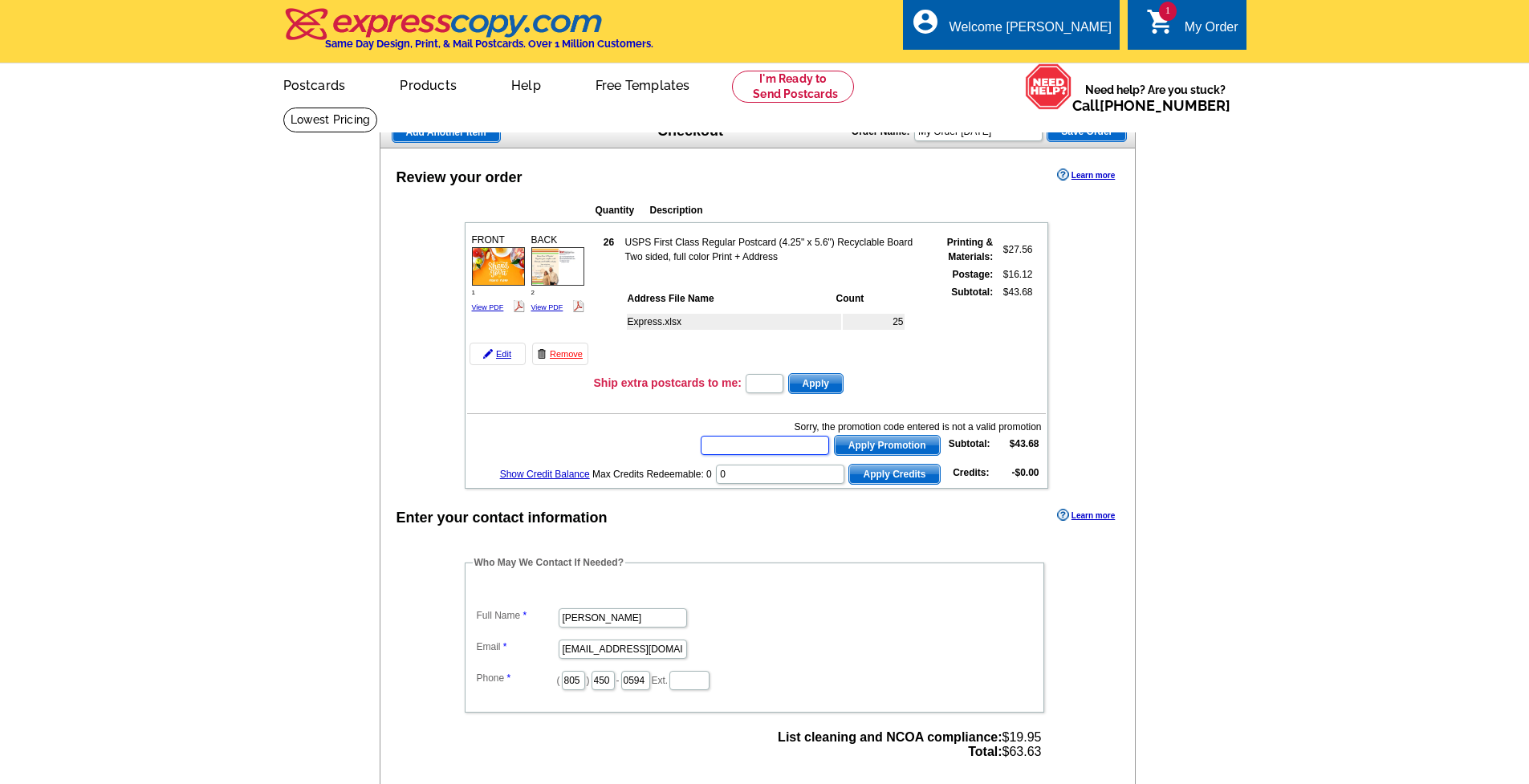
paste input "SMS2510m"
type input "SMS2510m"
click at [913, 438] on span "Apply Promotion" at bounding box center [887, 446] width 105 height 20
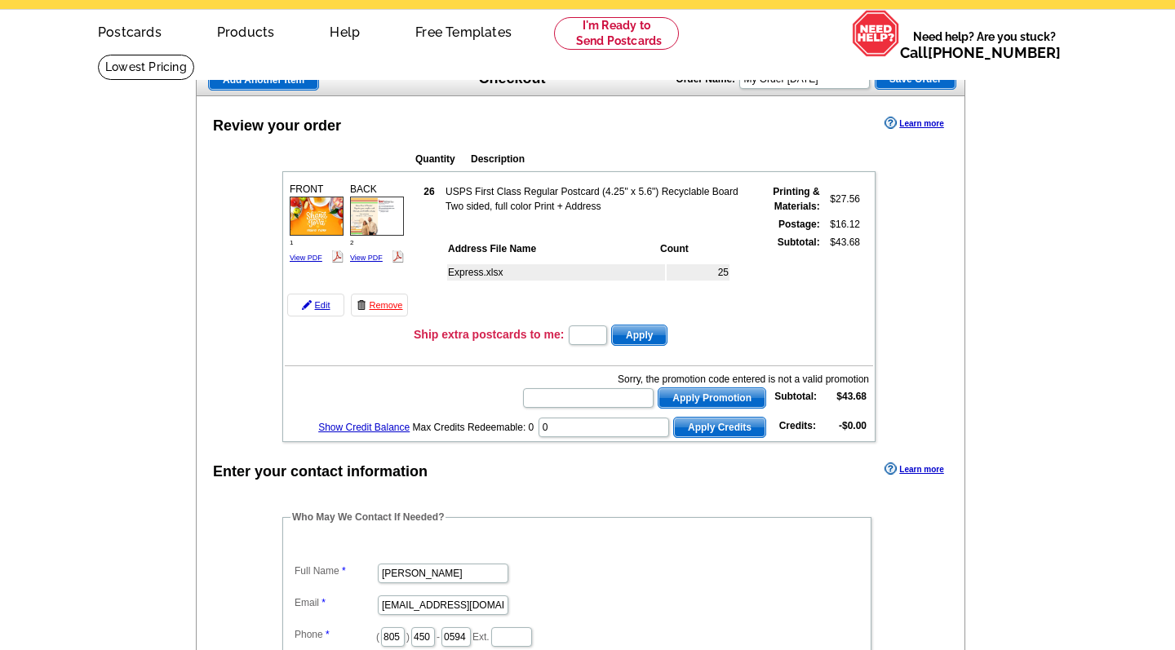
scroll to position [59, 0]
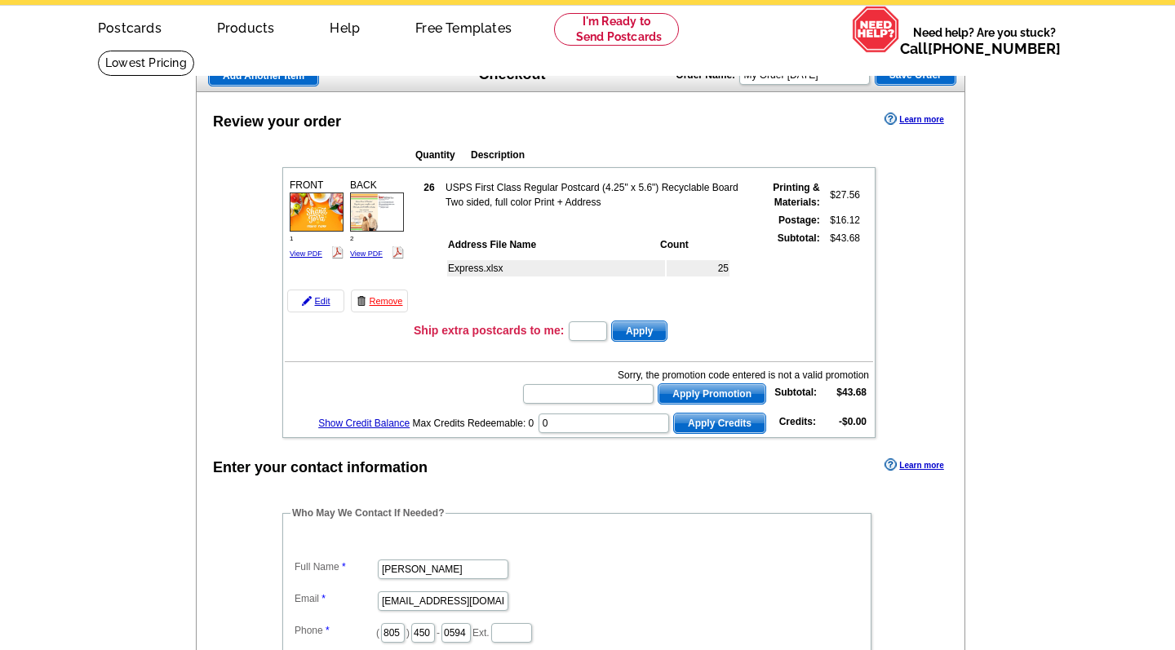
click at [714, 324] on td "Ship extra postcards to me: Apply" at bounding box center [643, 331] width 460 height 24
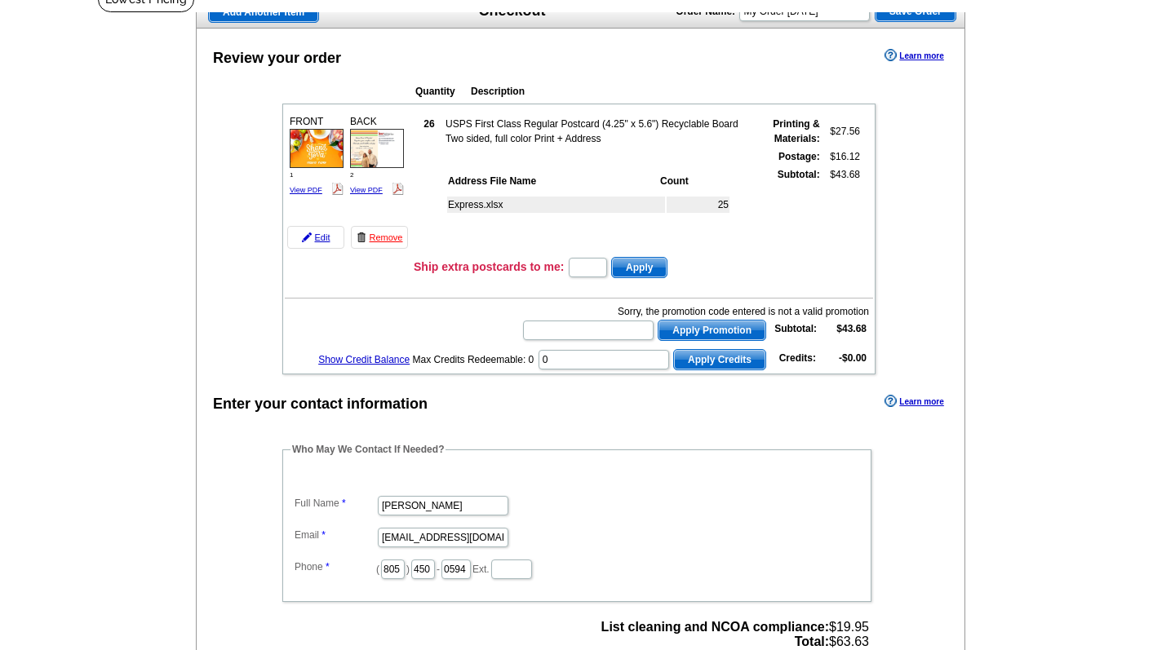
scroll to position [130, 0]
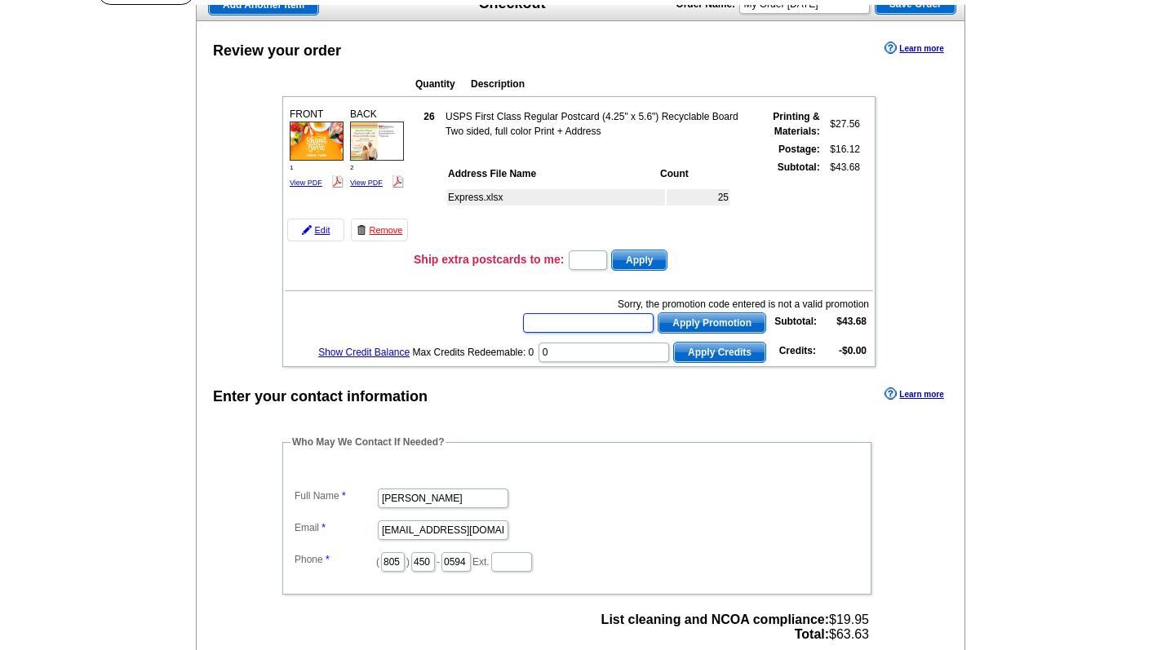
click at [615, 317] on input "text" at bounding box center [588, 323] width 131 height 20
paste input "SMS2510m"
type input "SMS2510"
click at [707, 331] on span "Apply Promotion" at bounding box center [711, 323] width 107 height 20
click at [704, 326] on span "Apply Promotion" at bounding box center [711, 323] width 107 height 20
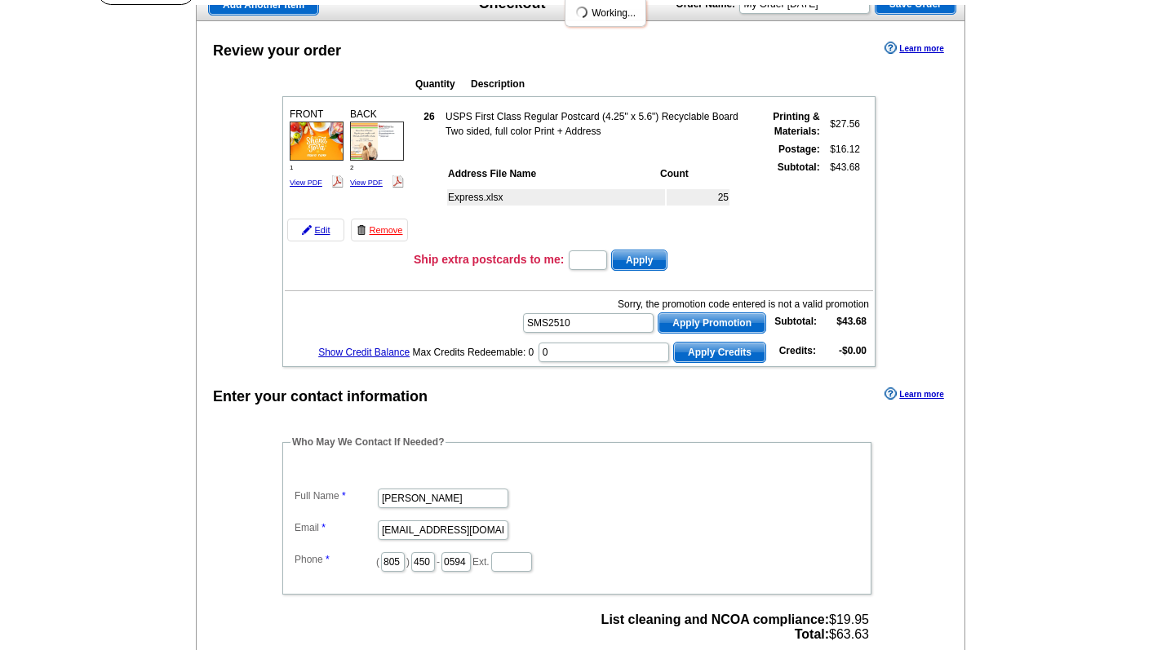
click at [702, 319] on span "Apply Promotion" at bounding box center [711, 323] width 107 height 20
click at [630, 330] on input "text" at bounding box center [588, 323] width 131 height 20
paste input "SMS2510m"
type input "SMS2510m"
click at [684, 321] on span "Apply Promotion" at bounding box center [711, 323] width 107 height 20
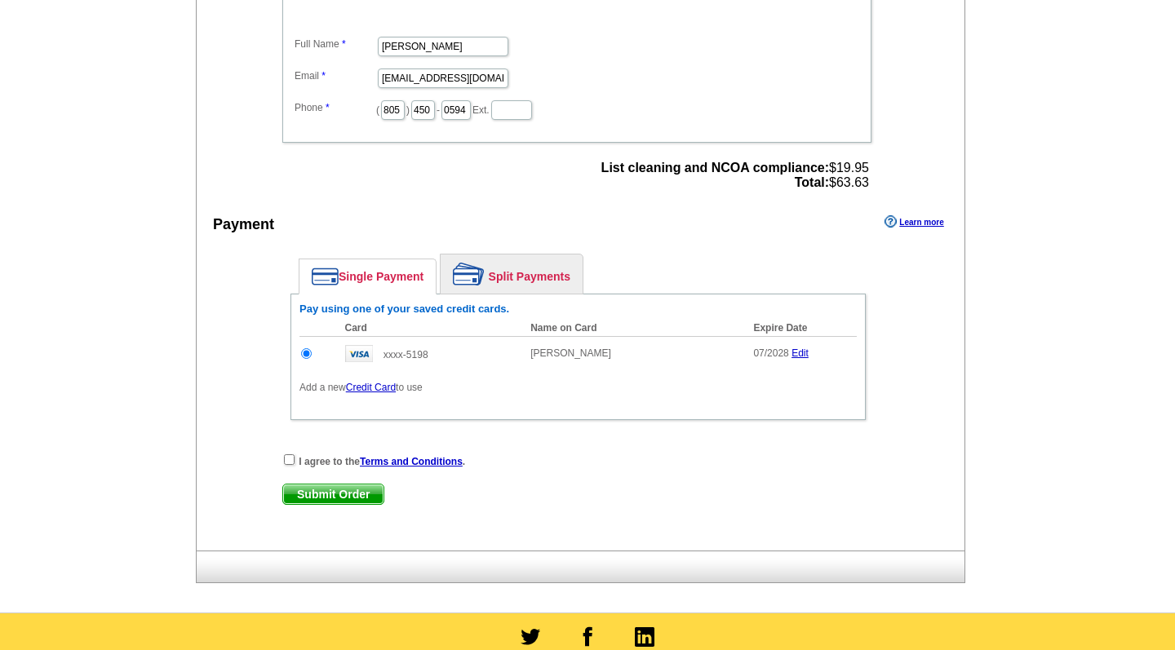
scroll to position [577, 0]
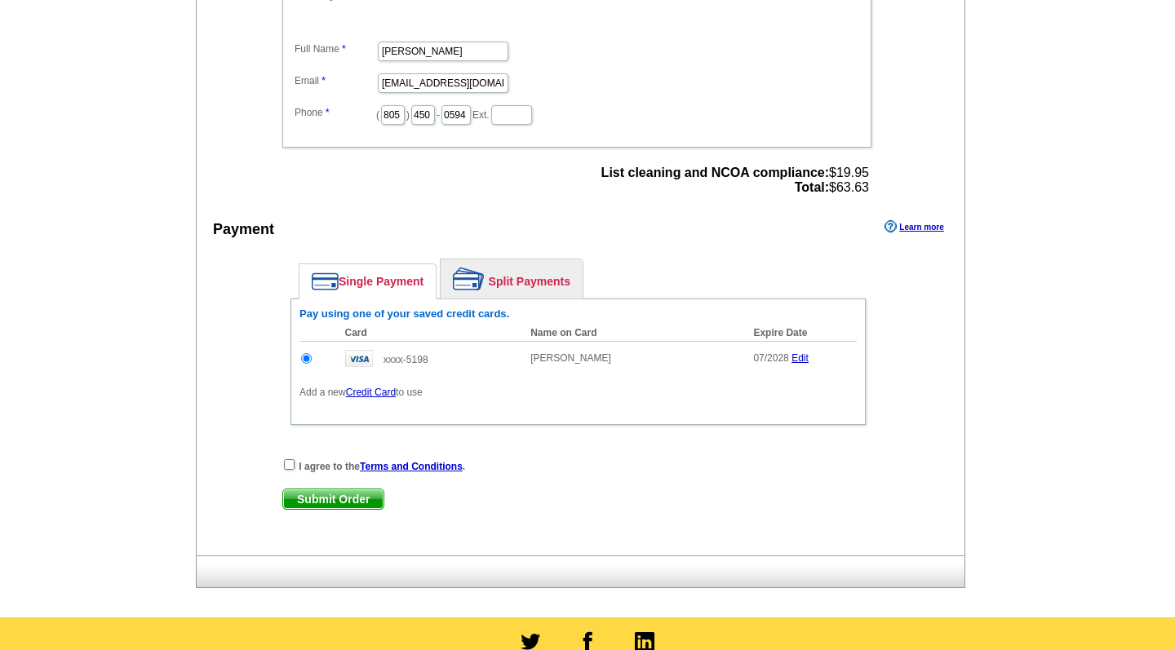
click at [286, 464] on input "checkbox" at bounding box center [289, 464] width 11 height 11
checkbox input "true"
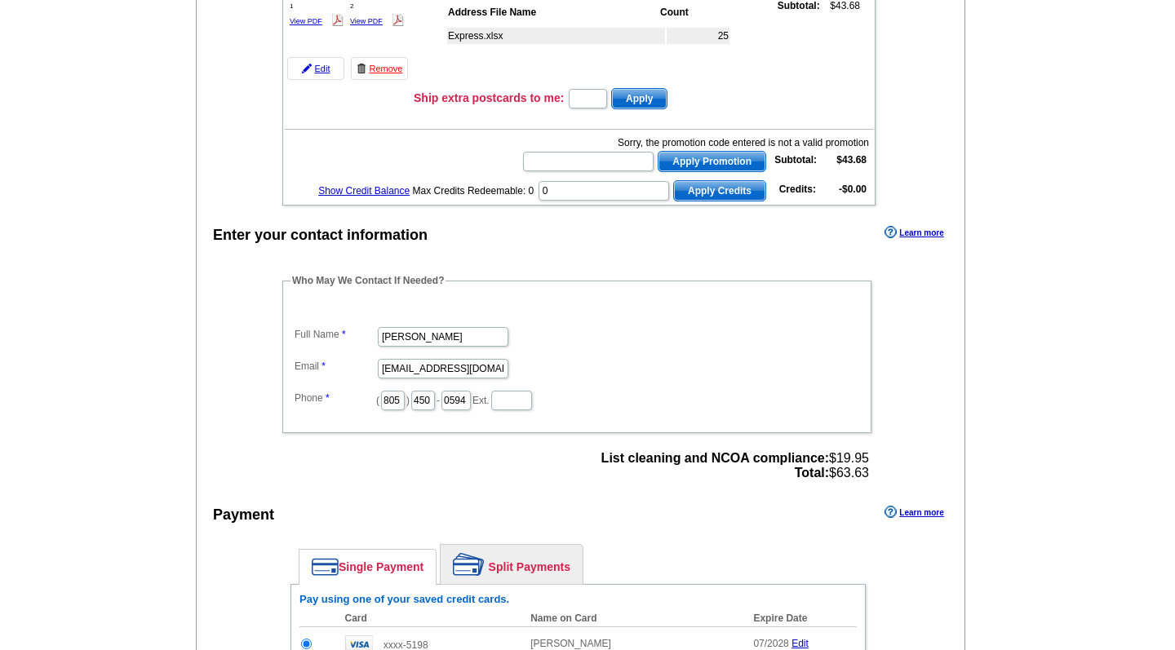
scroll to position [284, 0]
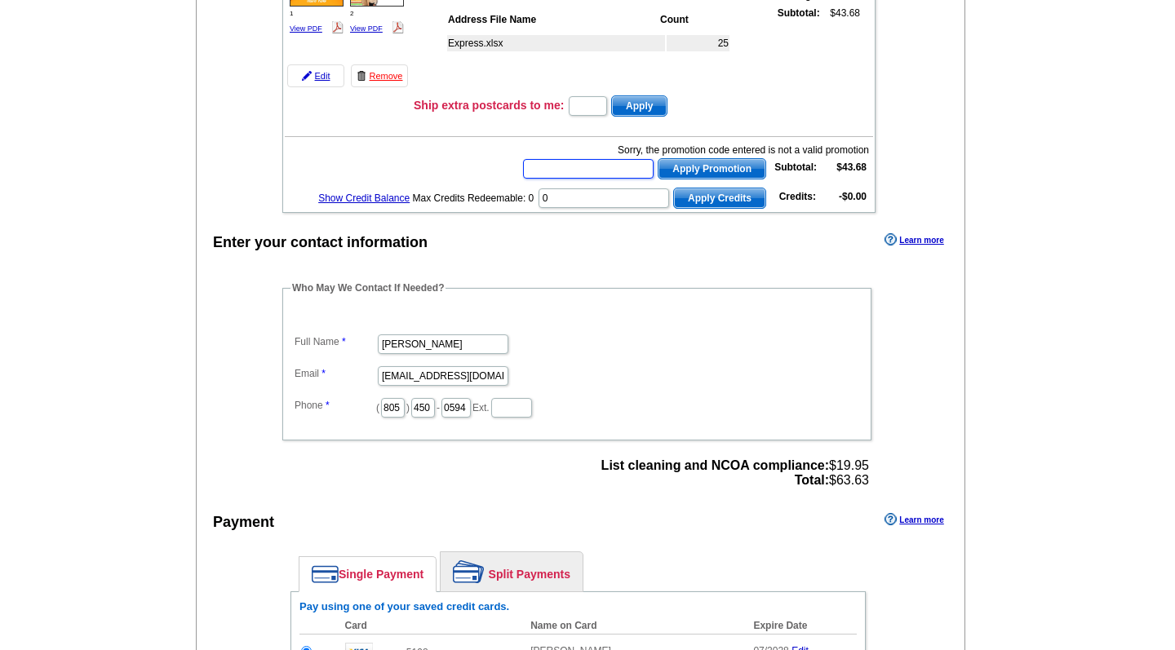
click at [562, 175] on input "text" at bounding box center [588, 169] width 131 height 20
paste input "1608 North Holly Lane Northeast"
type input "1608 North Holly Lane Northeast"
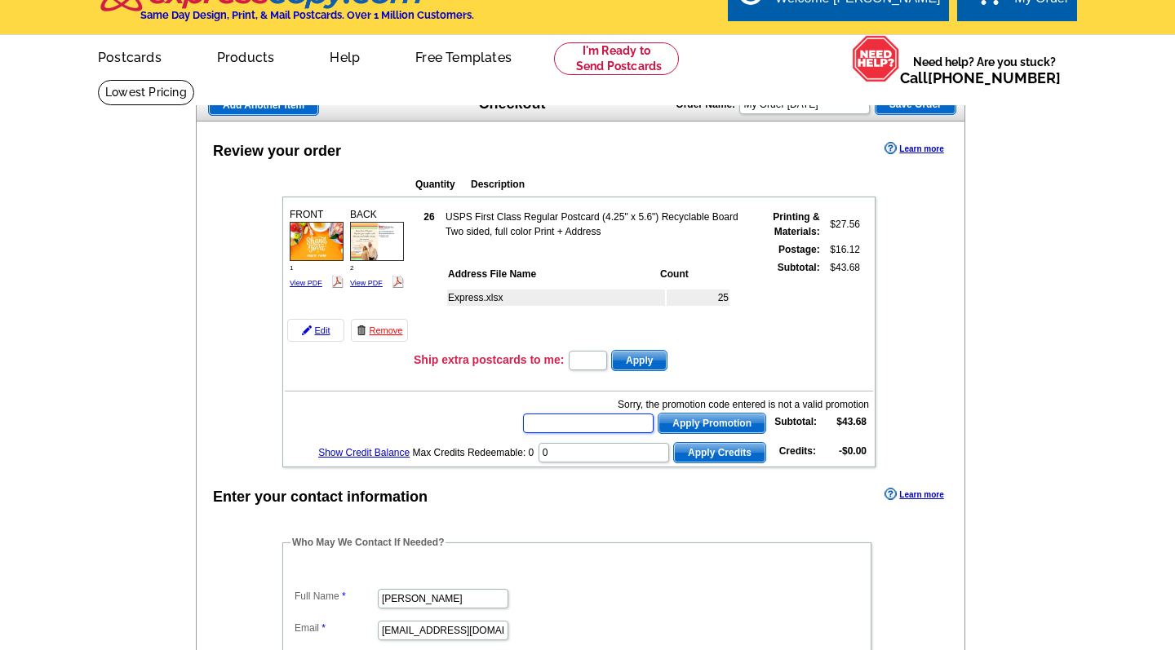
scroll to position [22, 0]
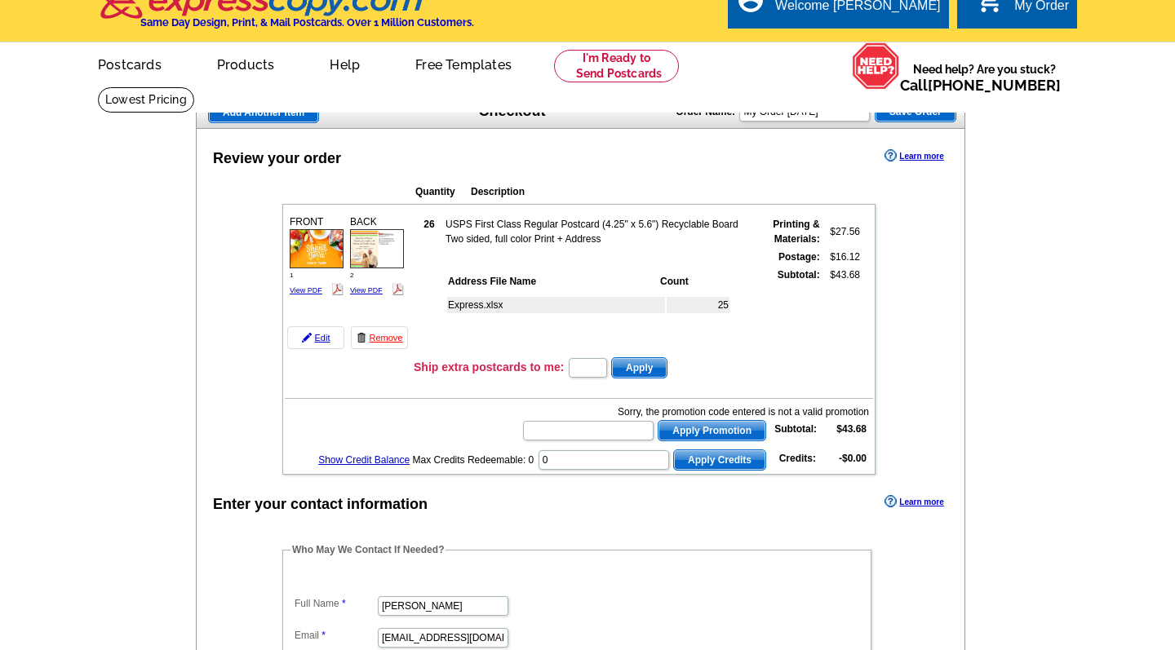
click at [377, 249] on img at bounding box center [377, 248] width 54 height 38
click at [320, 343] on link "Edit" at bounding box center [315, 337] width 57 height 23
click at [320, 336] on link "Edit" at bounding box center [315, 337] width 57 height 23
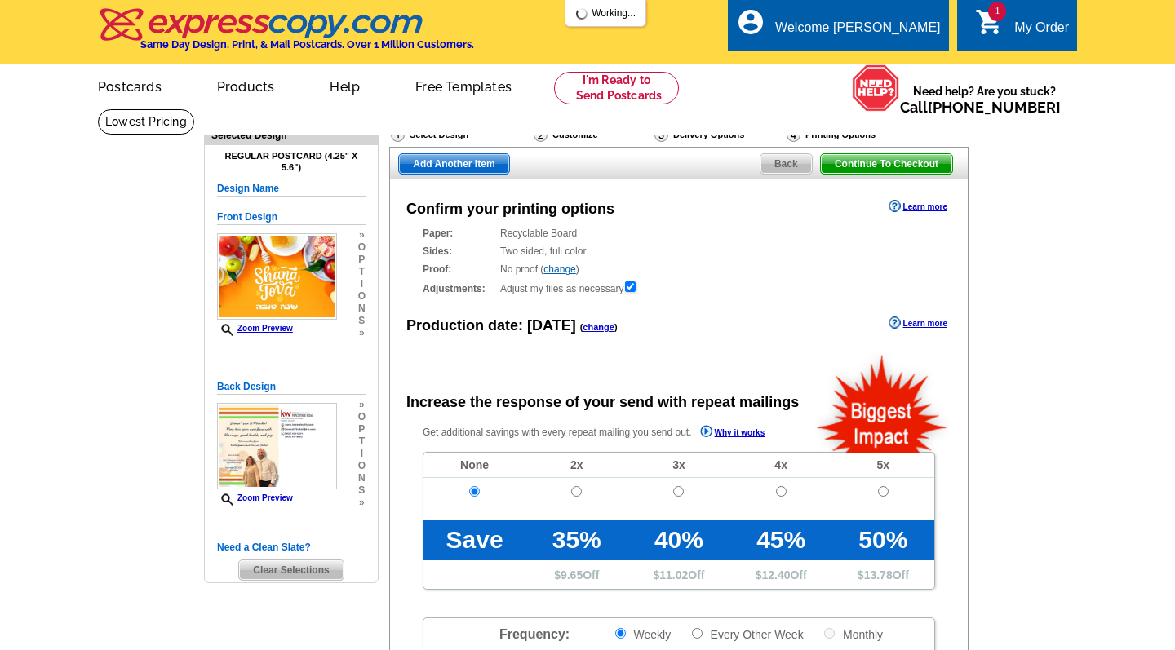
radio input "false"
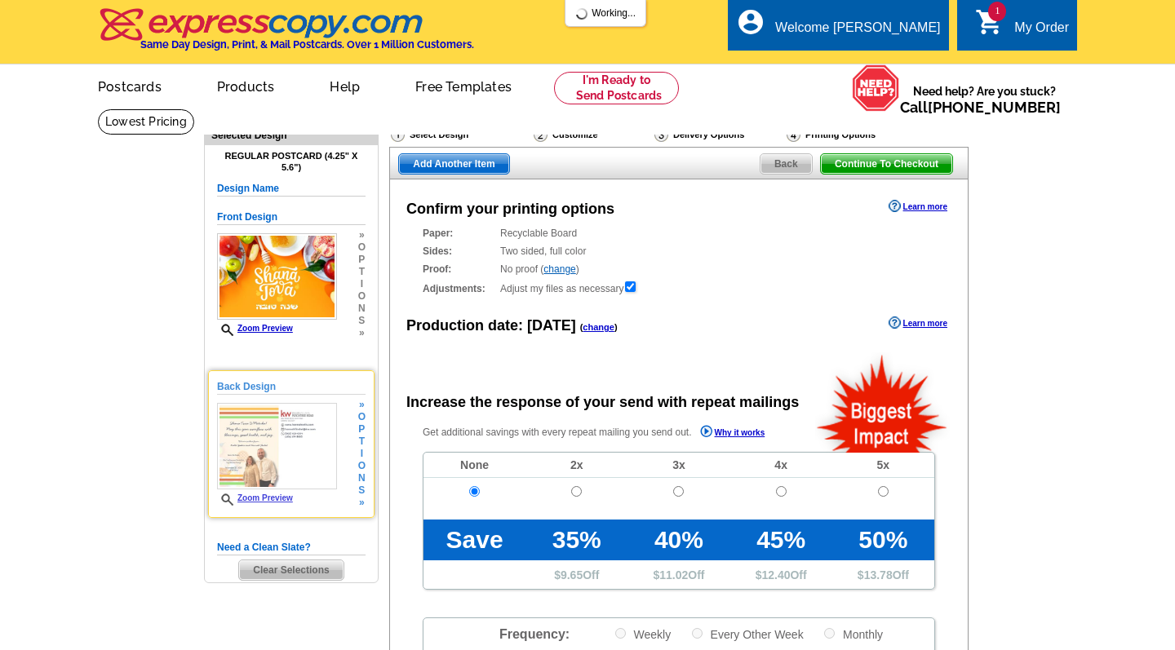
click at [304, 441] on img at bounding box center [277, 446] width 120 height 86
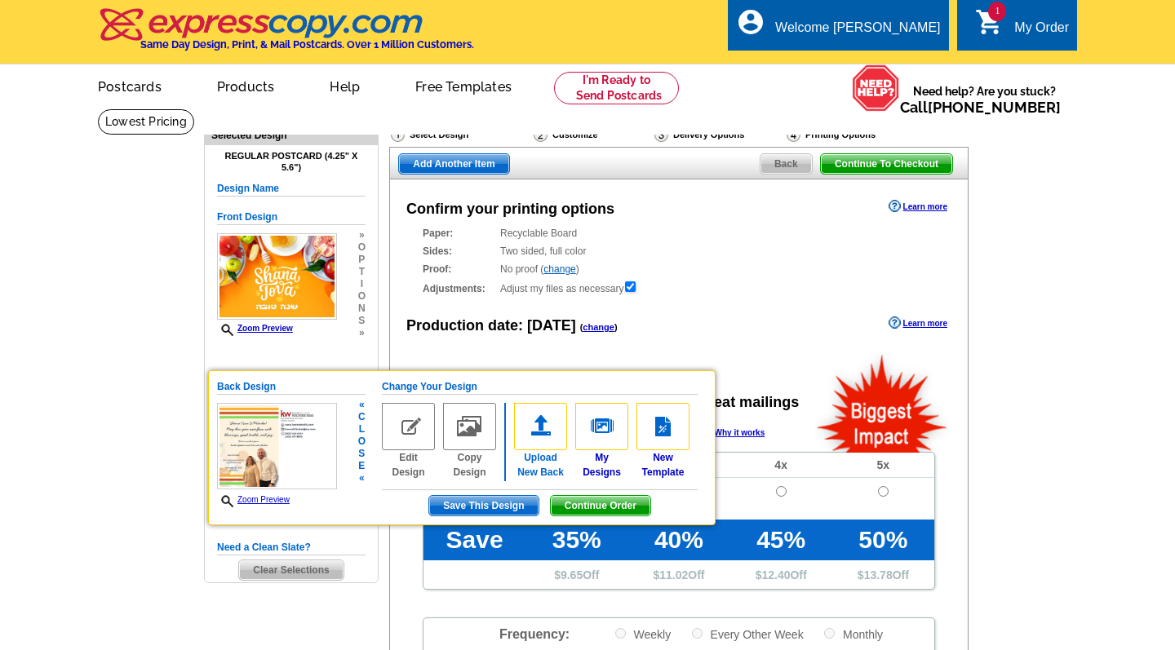
click at [538, 422] on img at bounding box center [540, 426] width 53 height 47
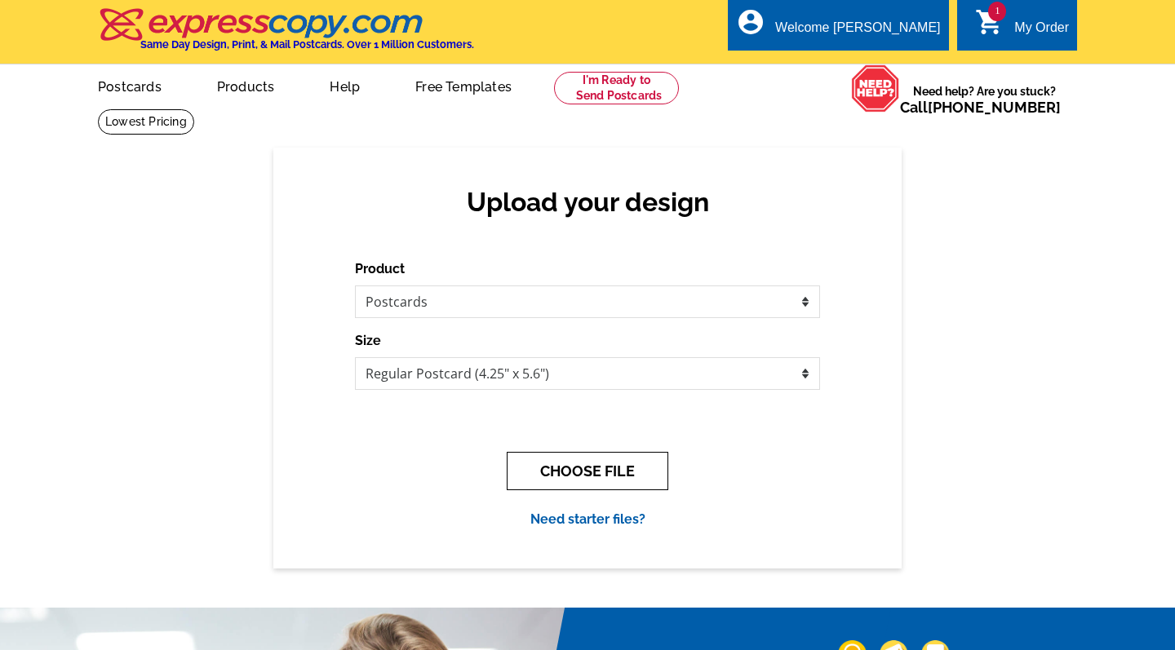
click at [550, 472] on button "CHOOSE FILE" at bounding box center [588, 471] width 162 height 38
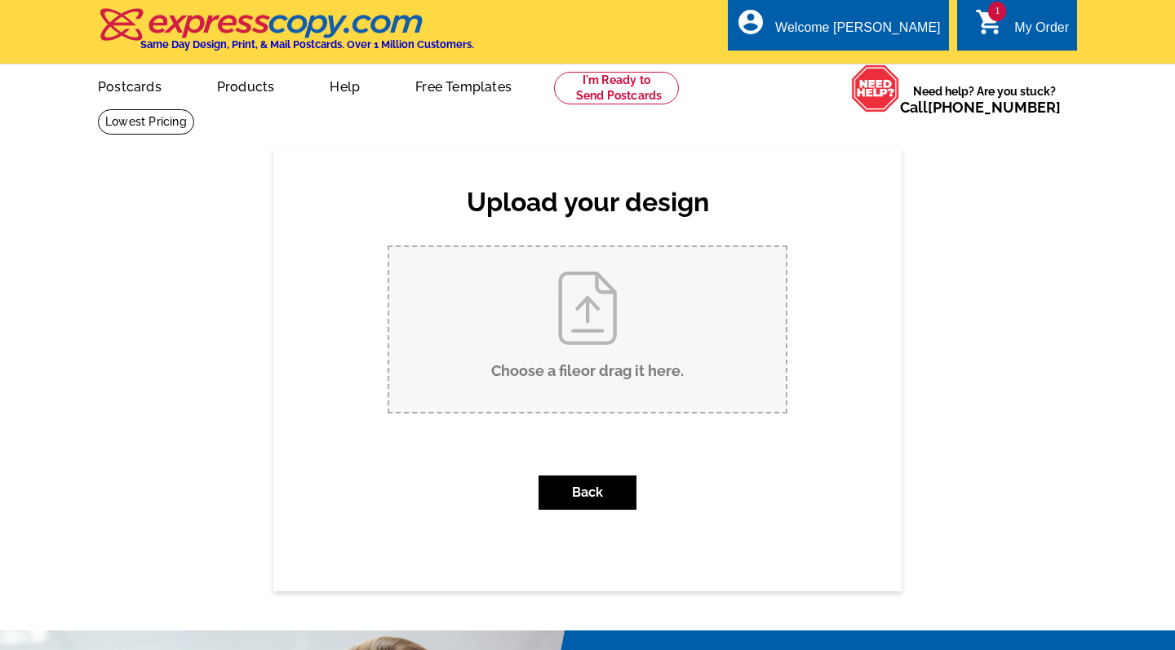
click at [587, 321] on input "Choose a file or drag it here ." at bounding box center [587, 329] width 397 height 165
type input "C:\fakepath\[PERSON_NAME] [PERSON_NAME] U’Metuka! May this year overflow with b…"
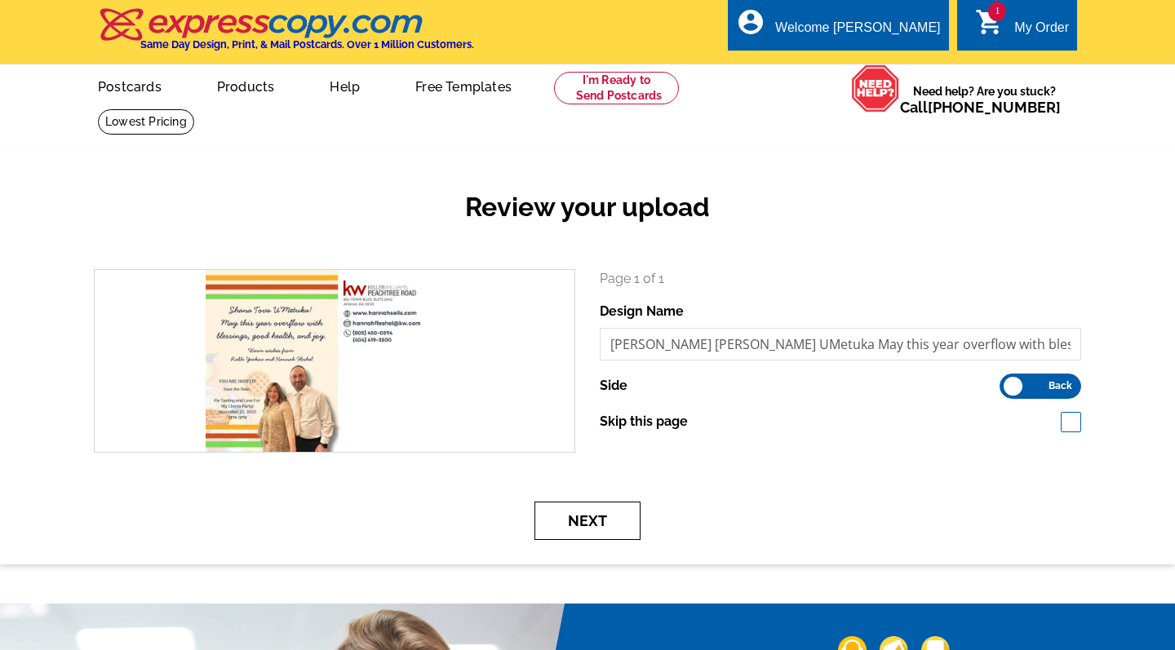
click at [593, 521] on button "Next" at bounding box center [587, 521] width 106 height 38
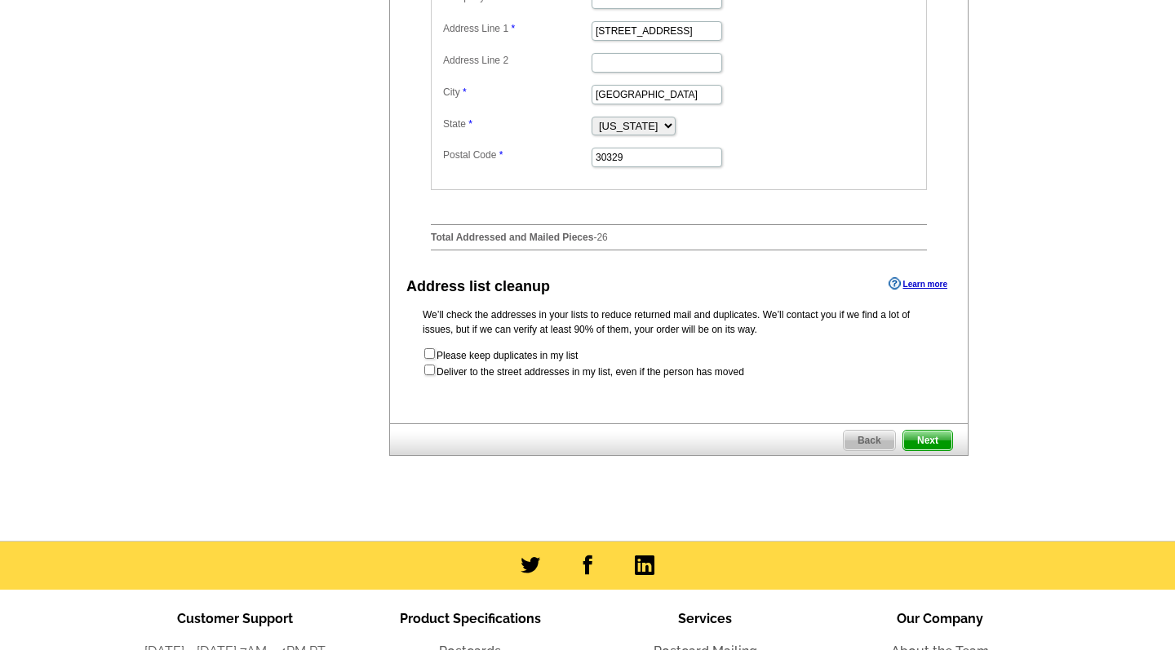
scroll to position [769, 0]
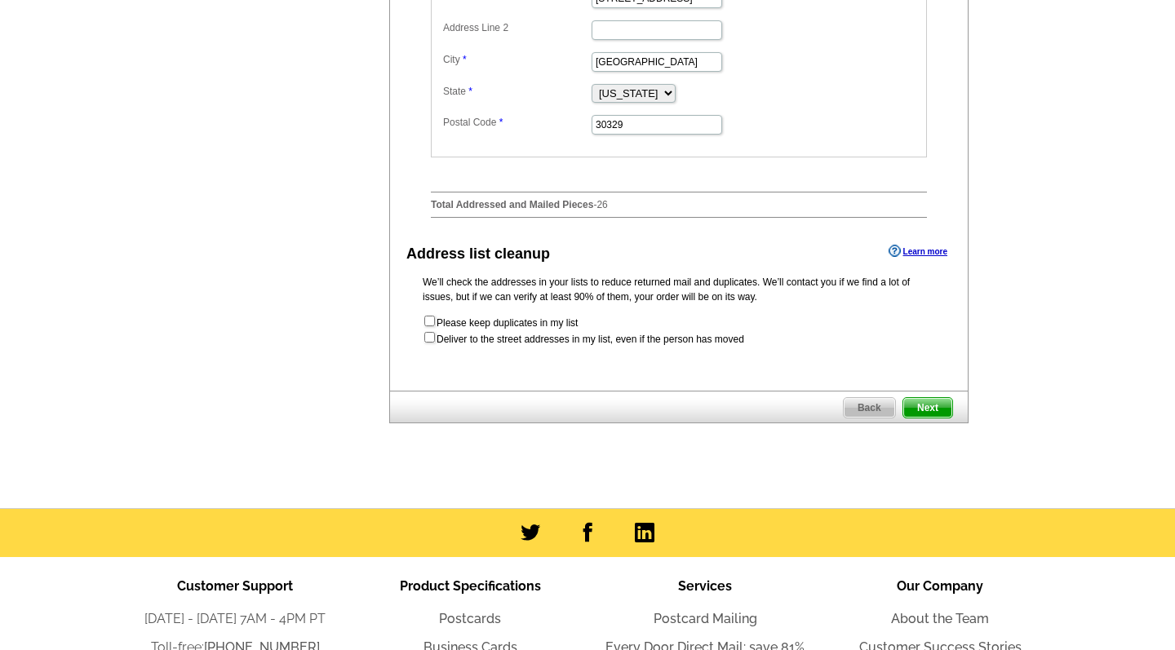
click at [937, 418] on span "Next" at bounding box center [927, 408] width 49 height 20
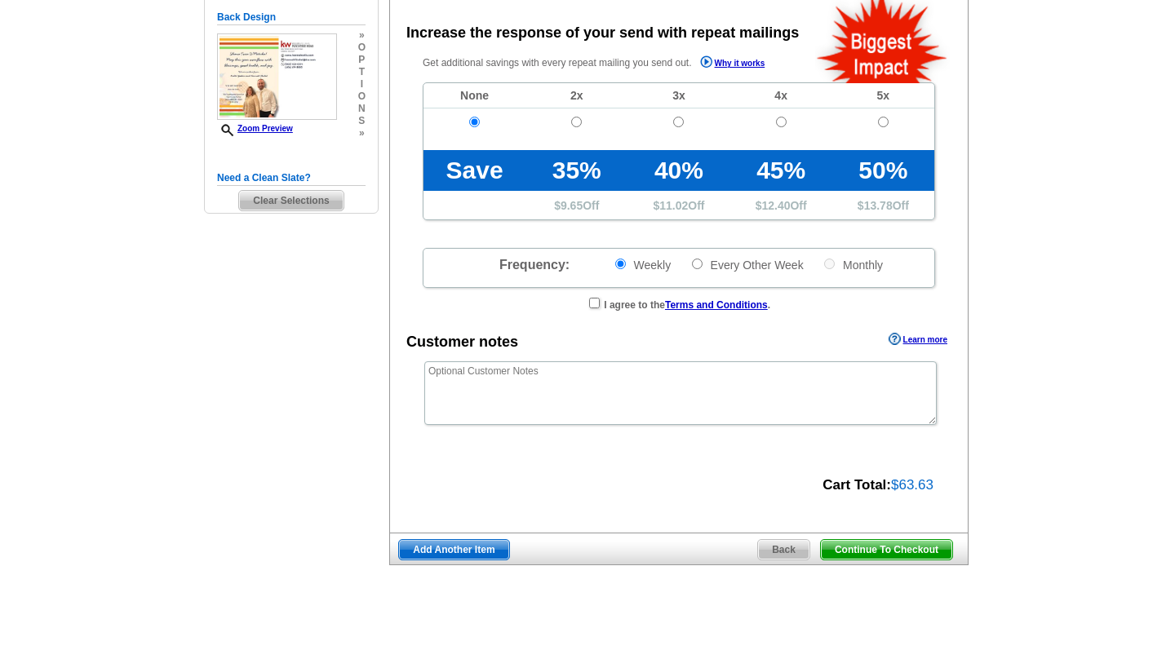
radio input "false"
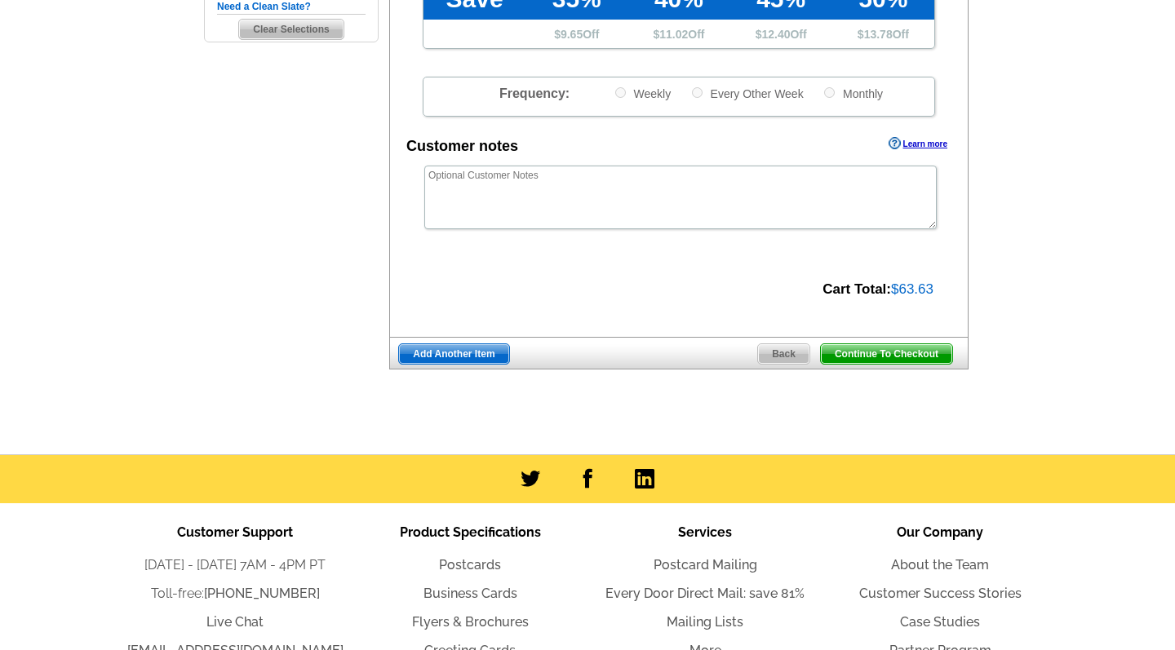
scroll to position [689, 0]
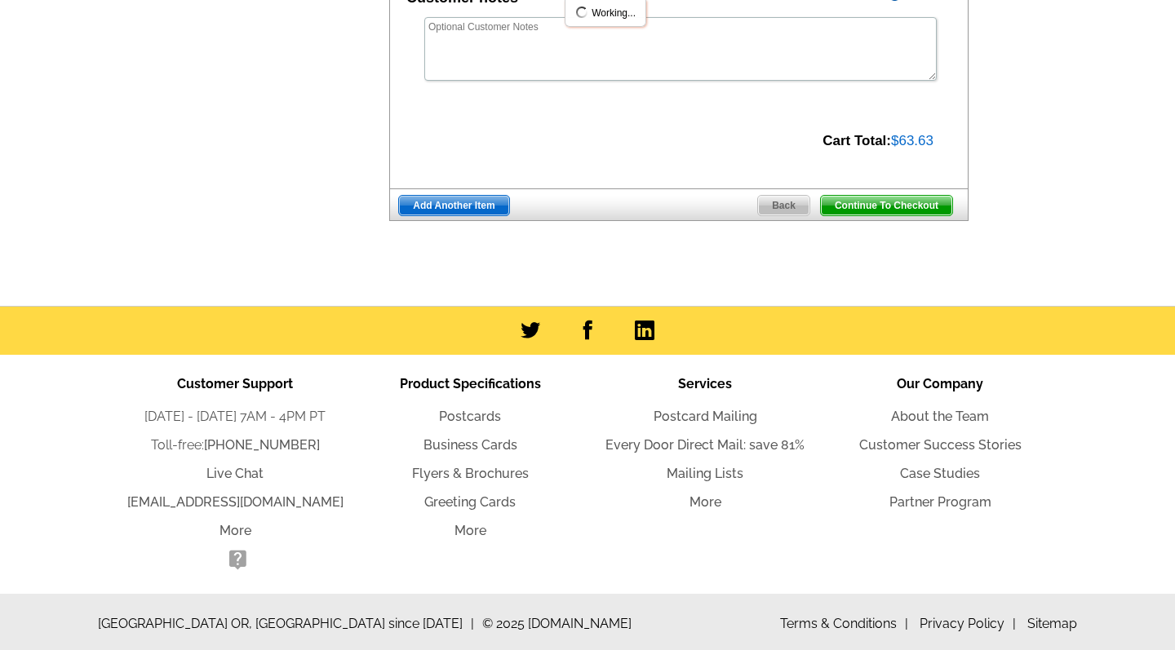
click at [877, 201] on span "Continue To Checkout" at bounding box center [886, 206] width 131 height 20
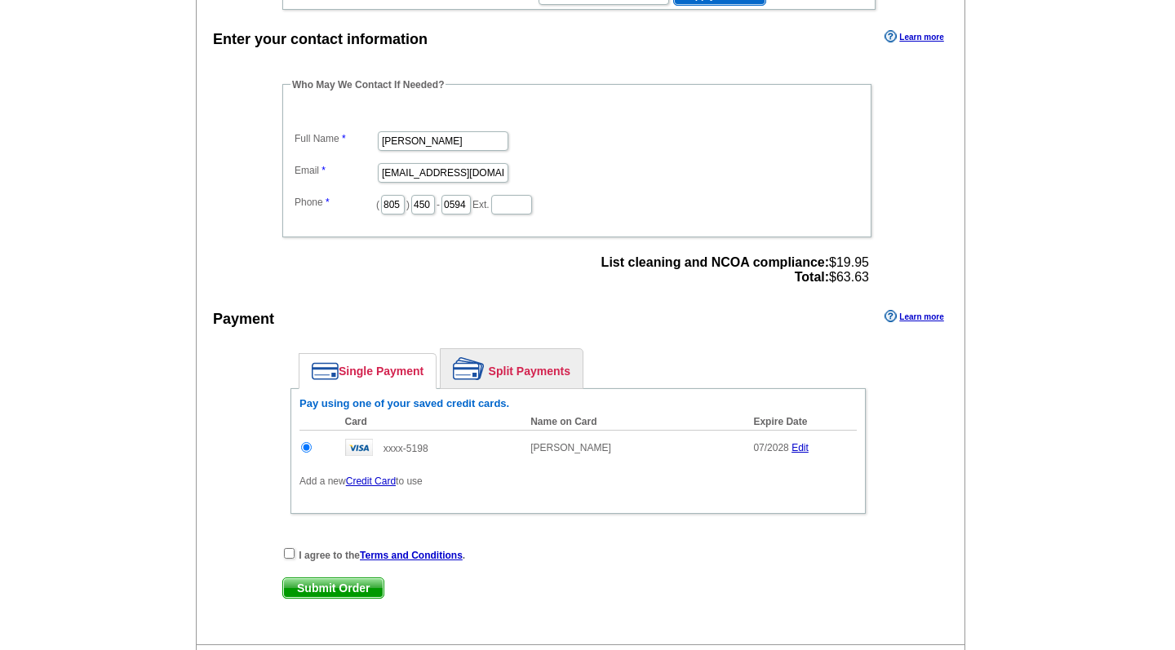
scroll to position [553, 0]
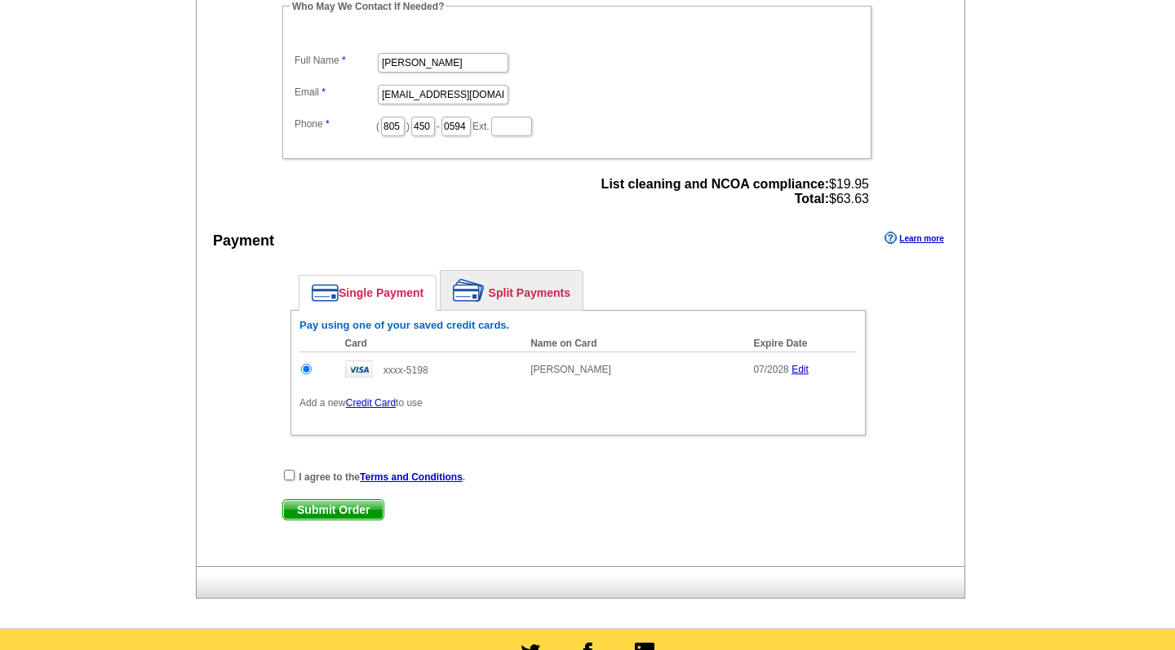
click at [288, 474] on input "checkbox" at bounding box center [289, 475] width 11 height 11
checkbox input "true"
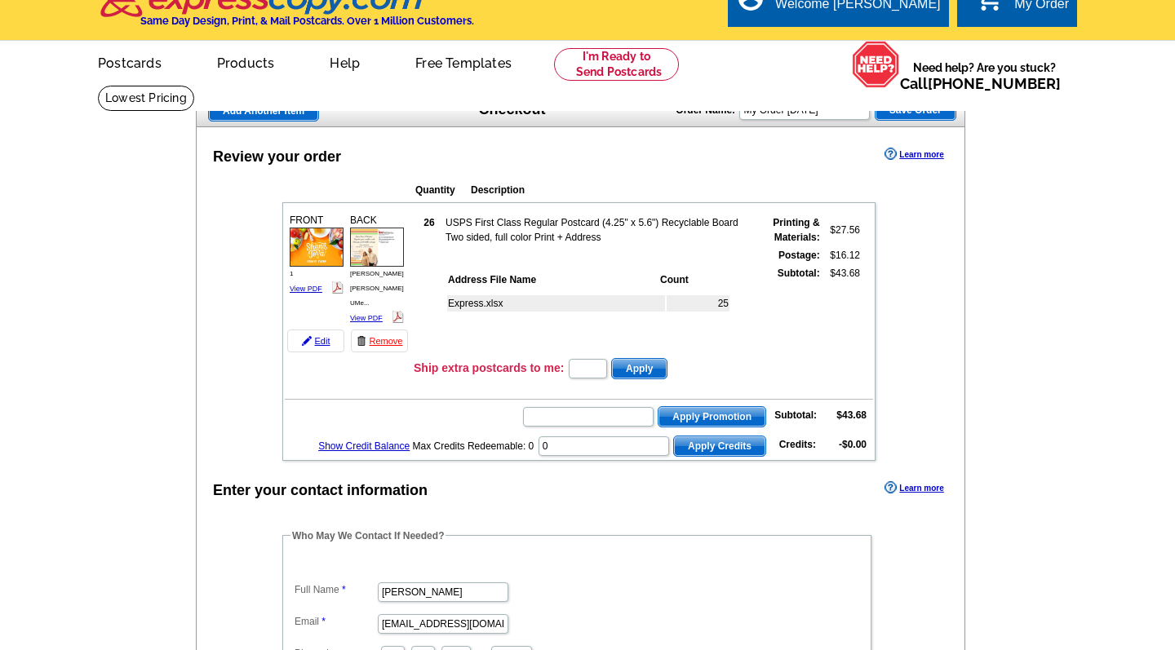
scroll to position [28, 0]
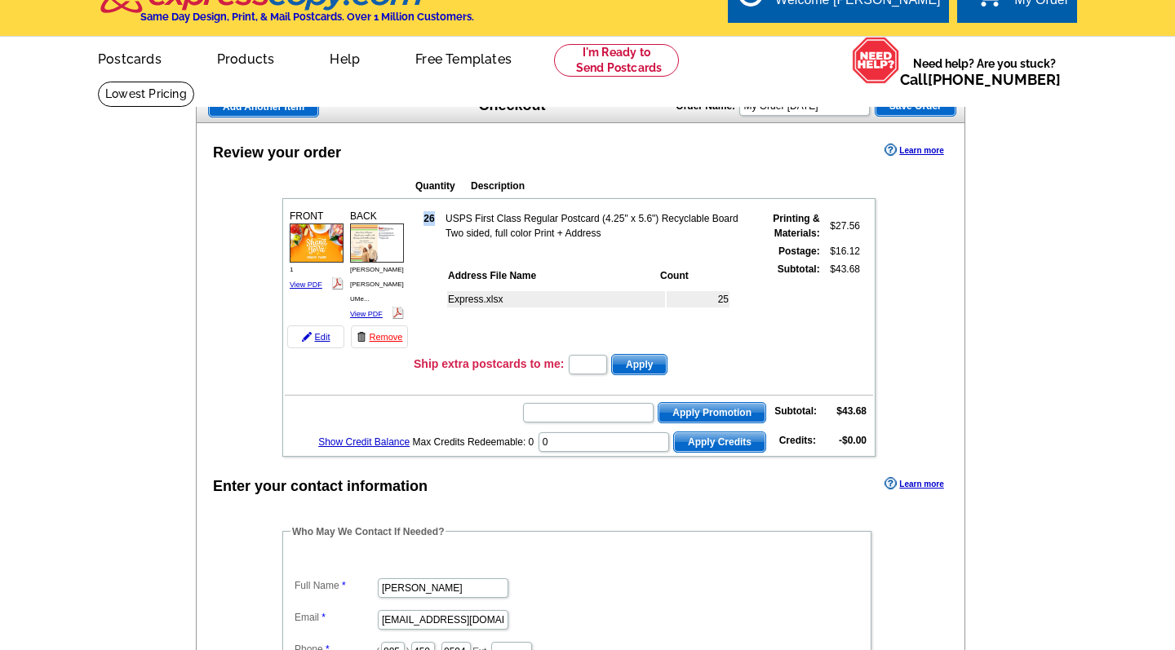
drag, startPoint x: 425, startPoint y: 220, endPoint x: 440, endPoint y: 220, distance: 14.7
click at [440, 220] on td "26" at bounding box center [429, 225] width 28 height 31
click at [572, 293] on td "Express.xlsx" at bounding box center [556, 299] width 218 height 16
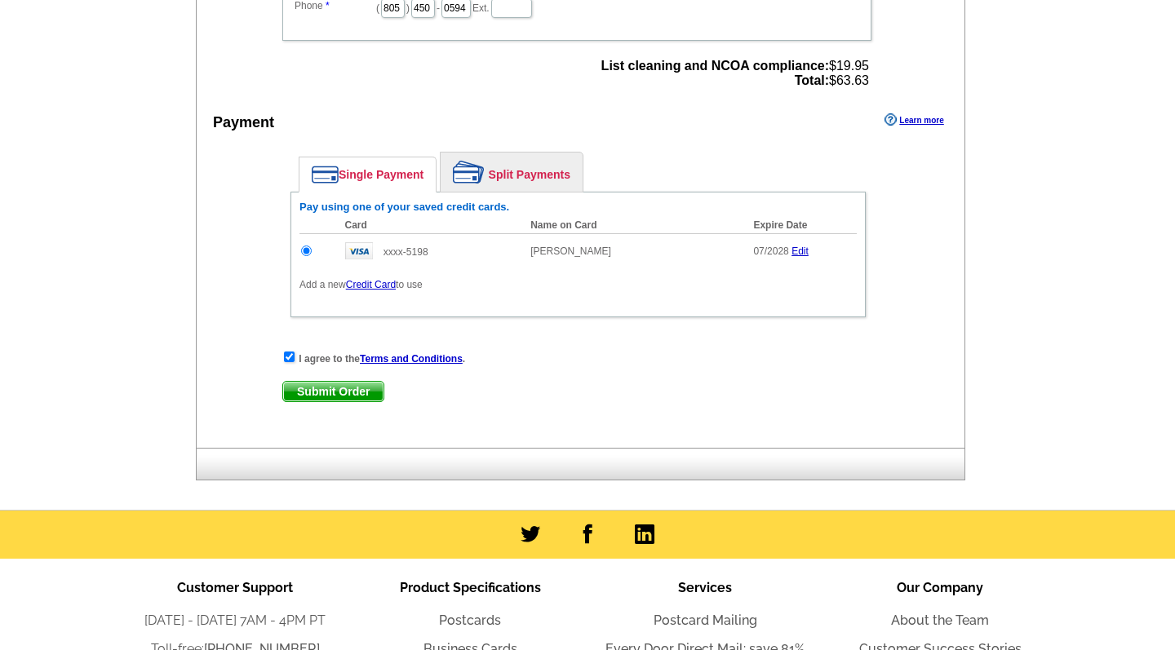
scroll to position [673, 0]
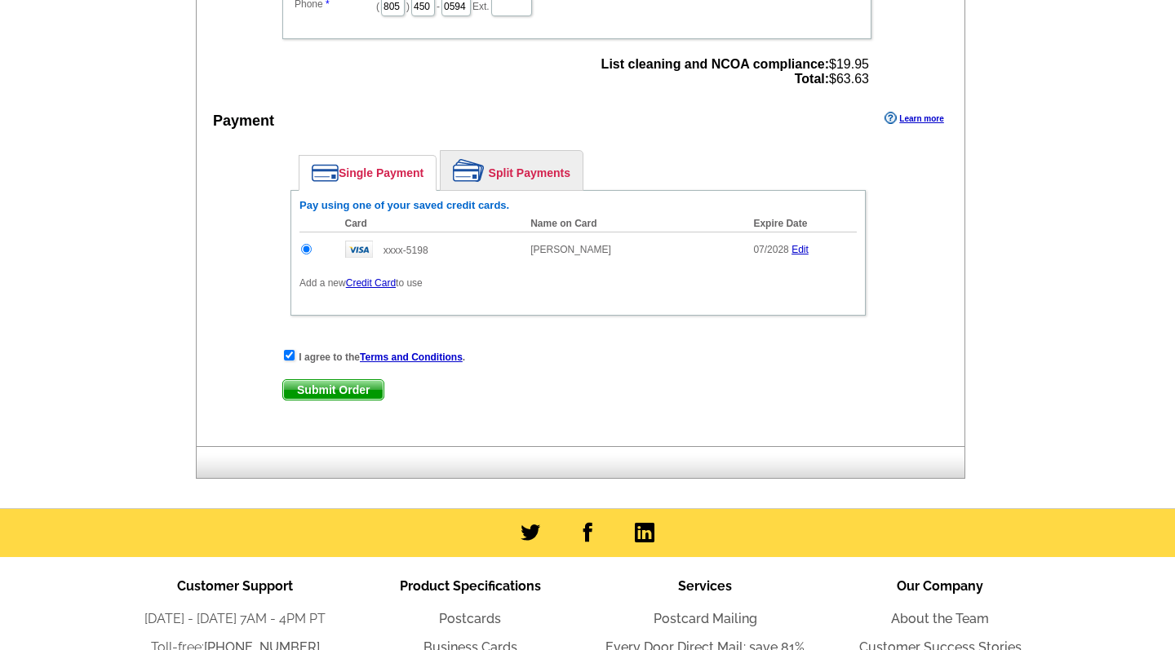
click at [341, 379] on link "Submit Order" at bounding box center [333, 389] width 102 height 21
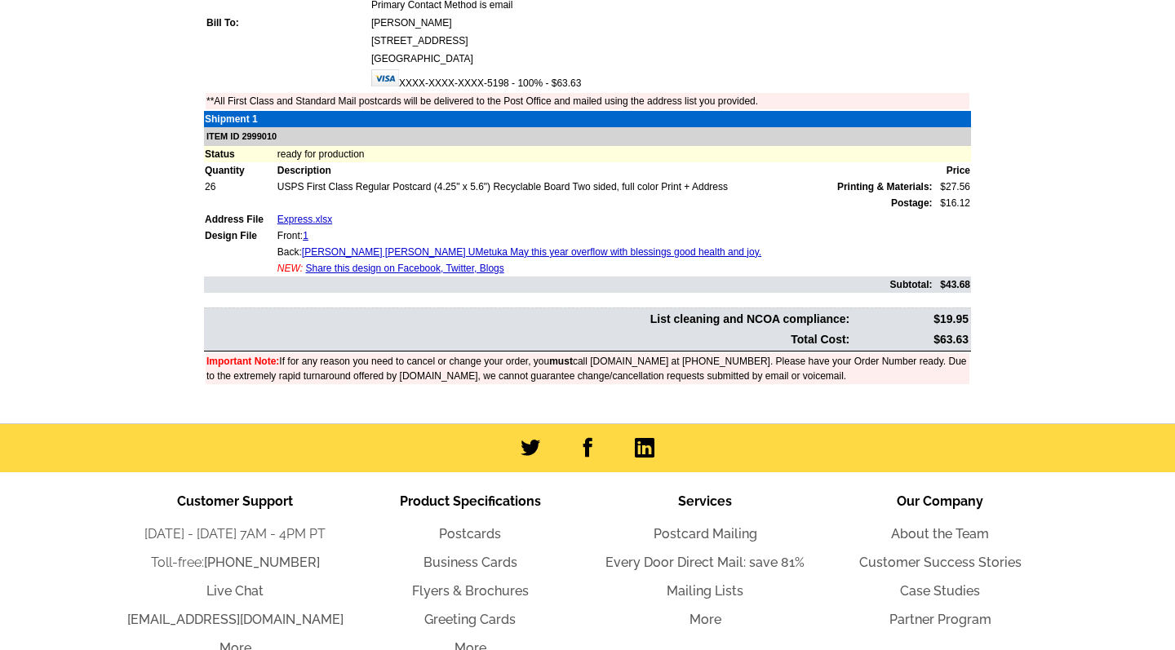
scroll to position [276, 0]
